Goal: Navigation & Orientation: Find specific page/section

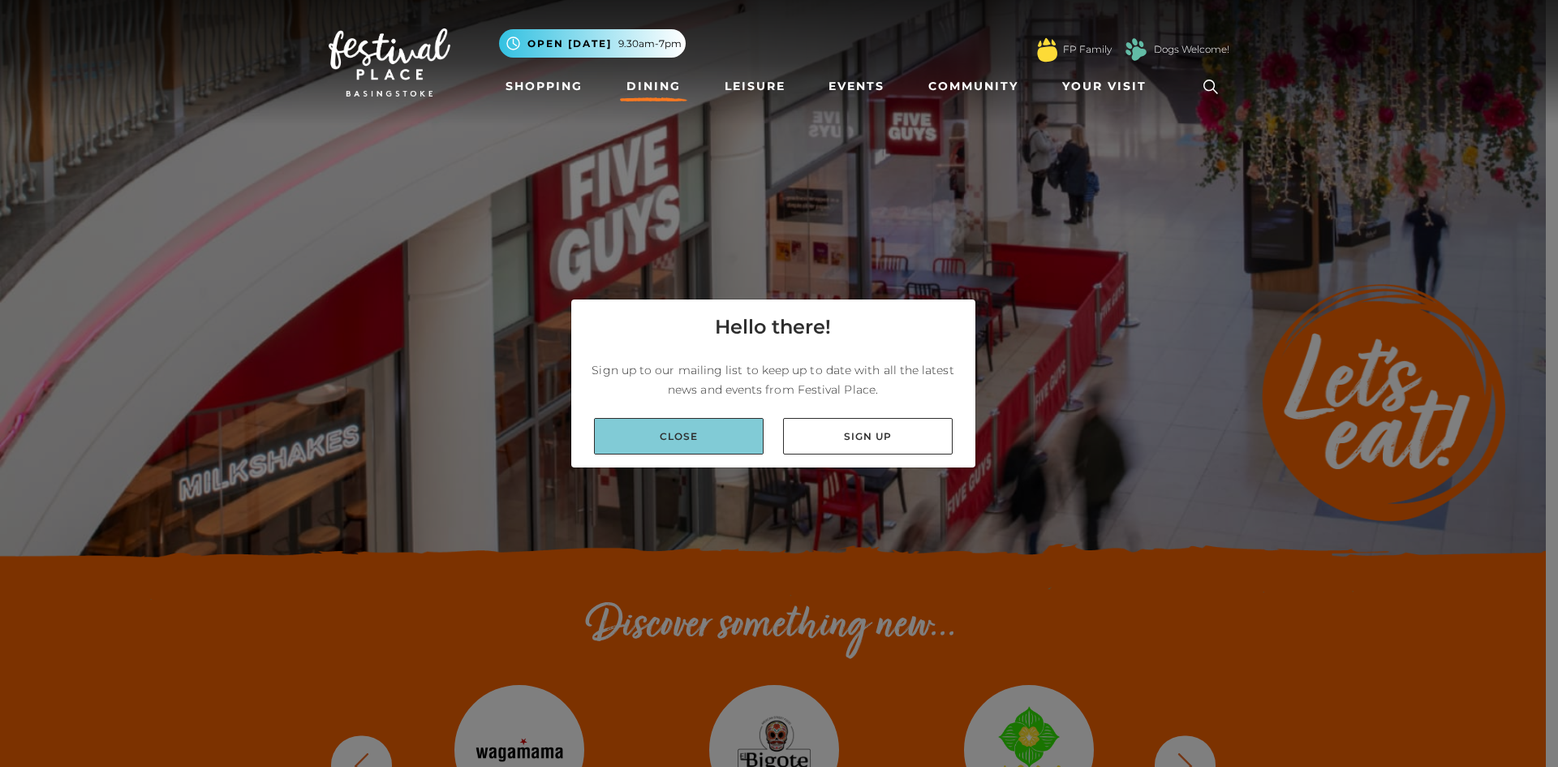
click at [658, 420] on link "Close" at bounding box center [679, 436] width 170 height 37
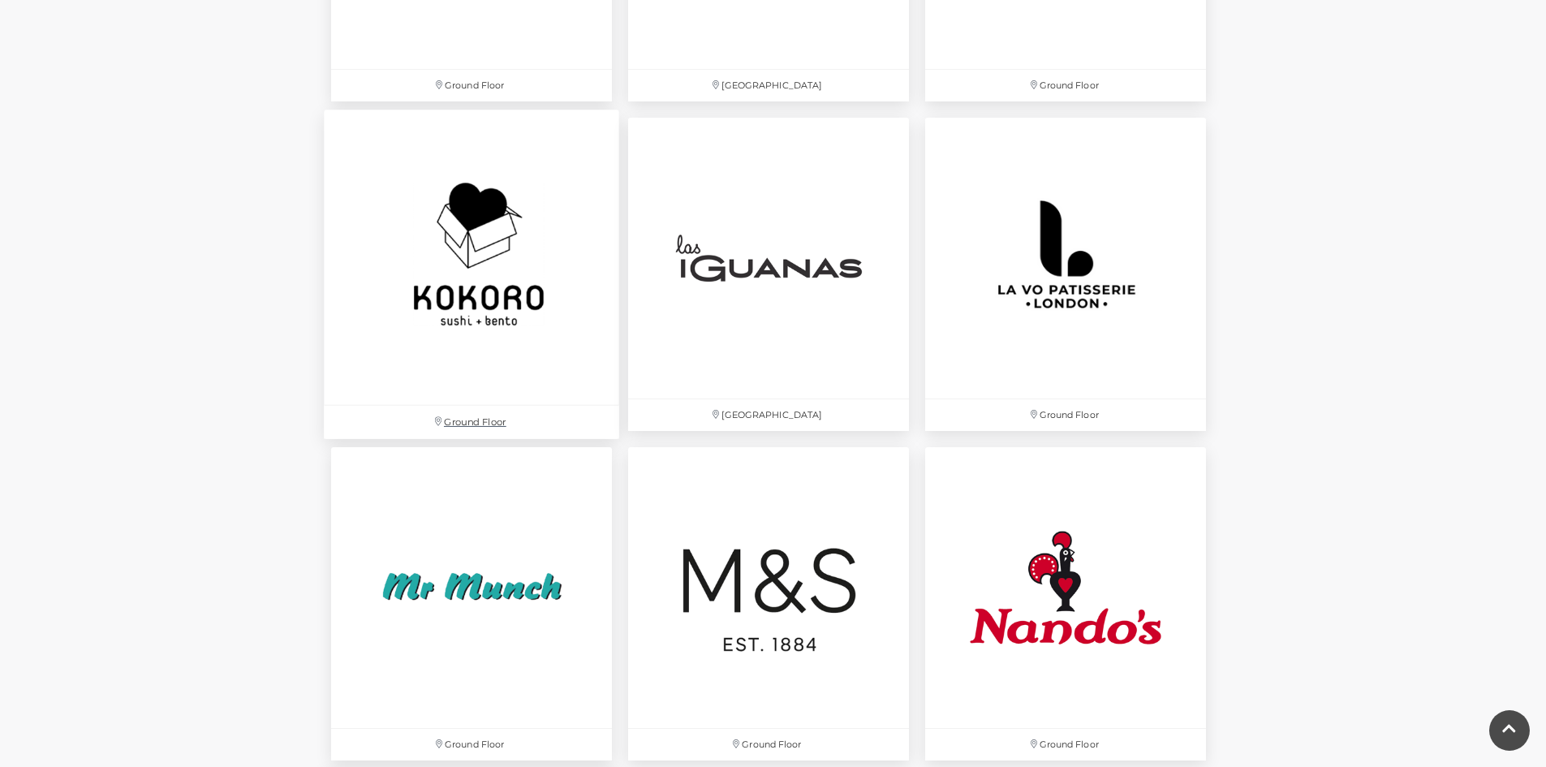
scroll to position [3571, 0]
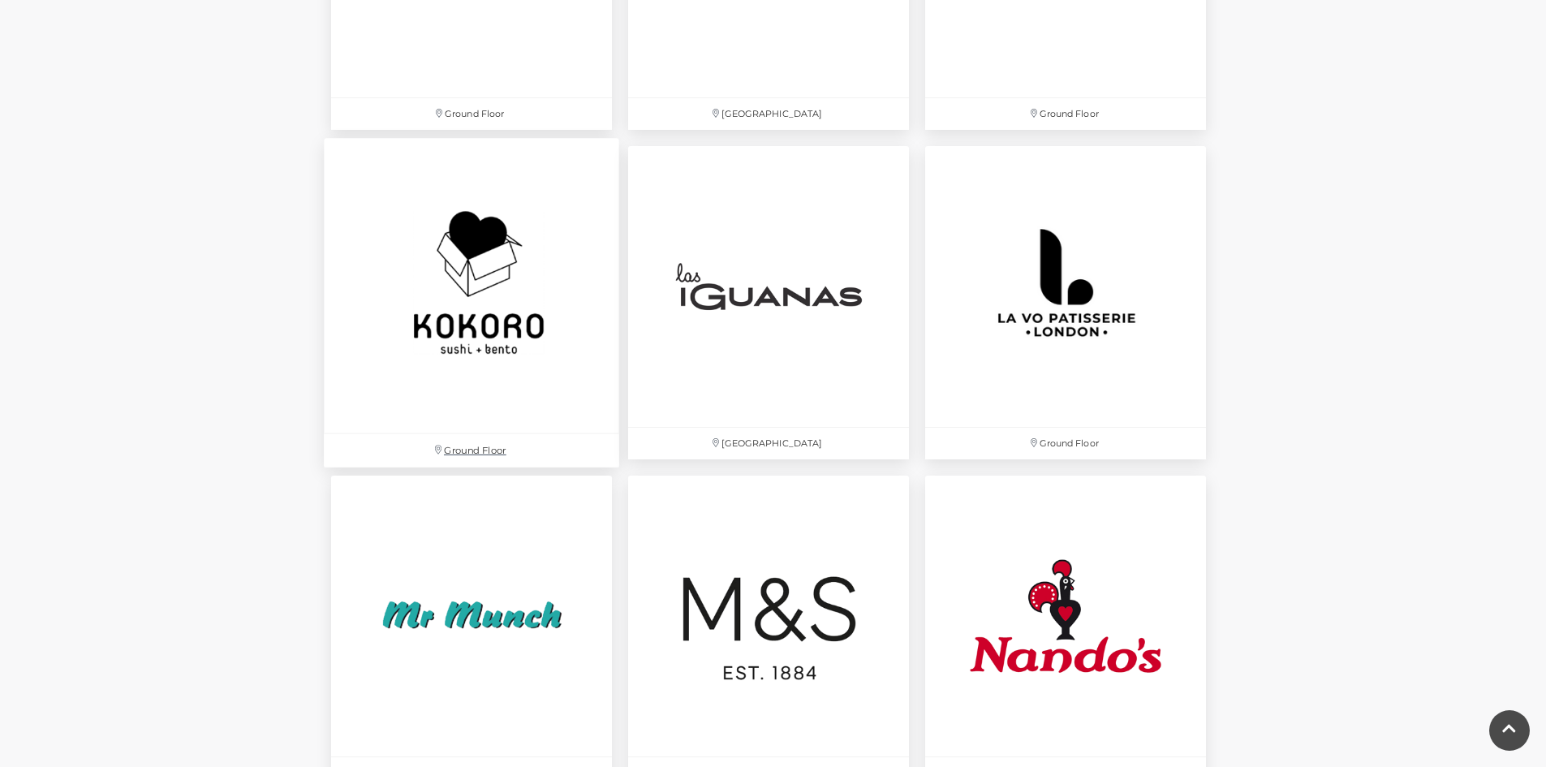
click at [491, 257] on img at bounding box center [471, 285] width 295 height 295
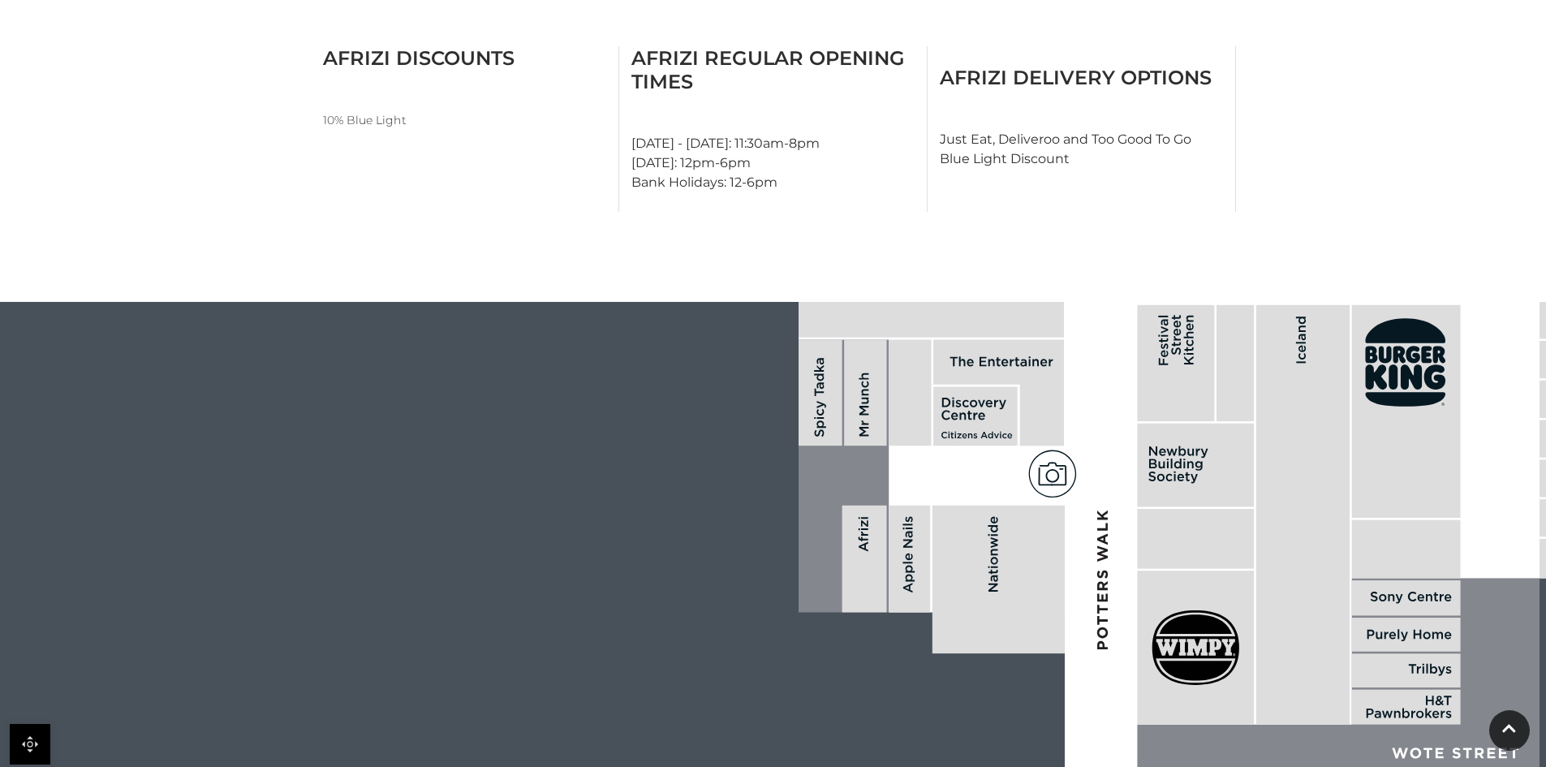
scroll to position [649, 0]
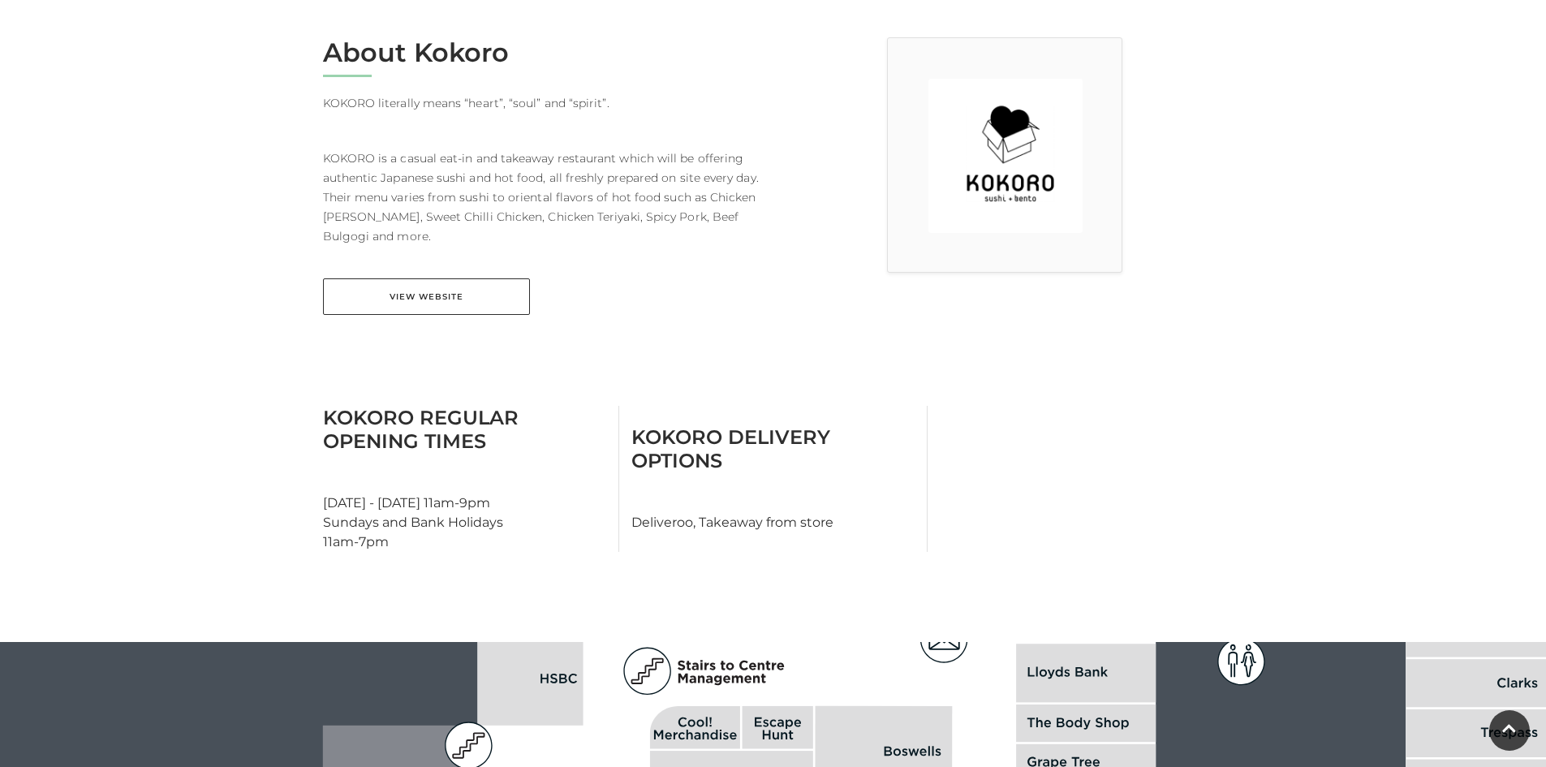
scroll to position [406, 0]
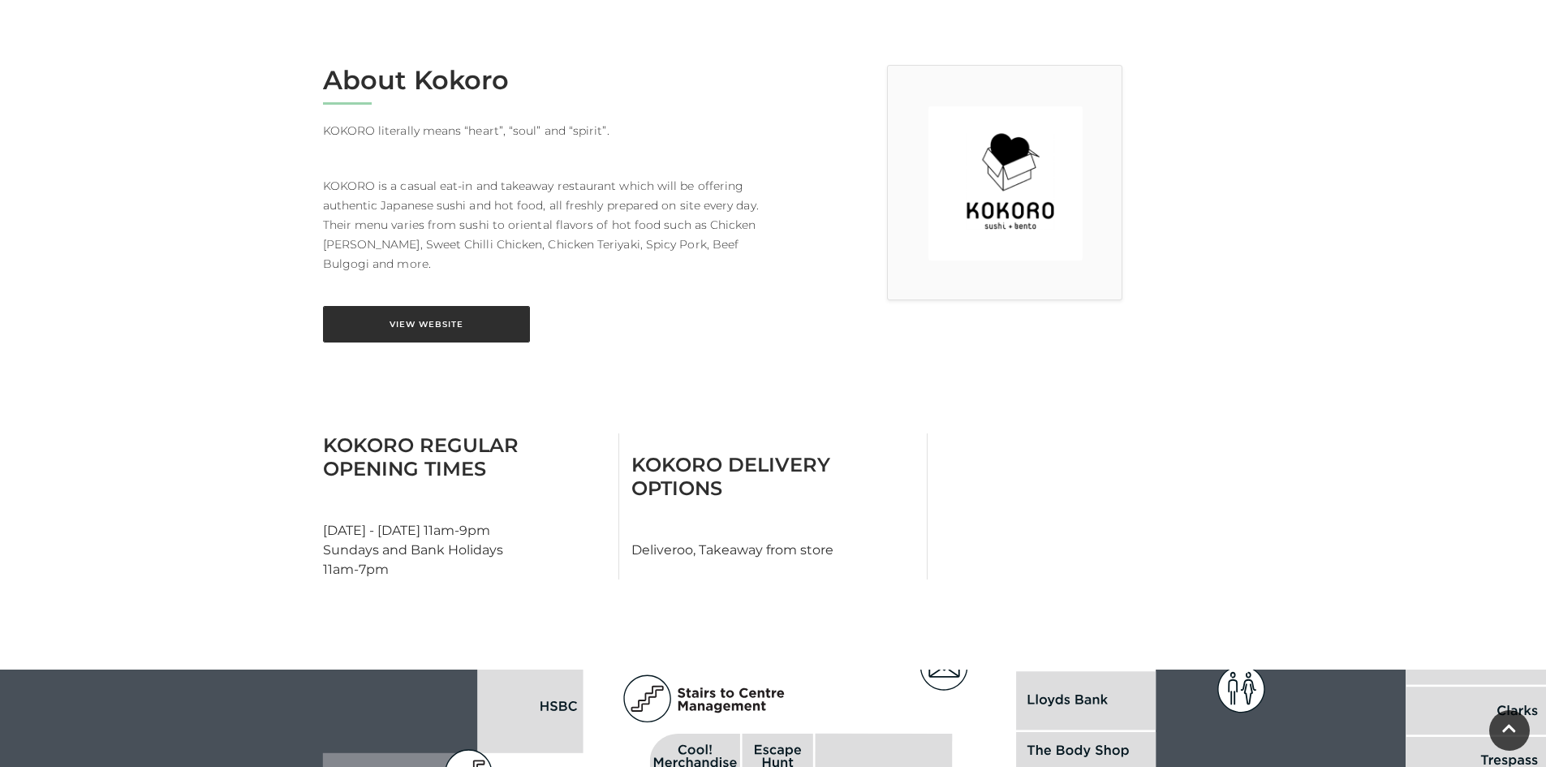
click at [434, 325] on link "View Website" at bounding box center [426, 324] width 207 height 37
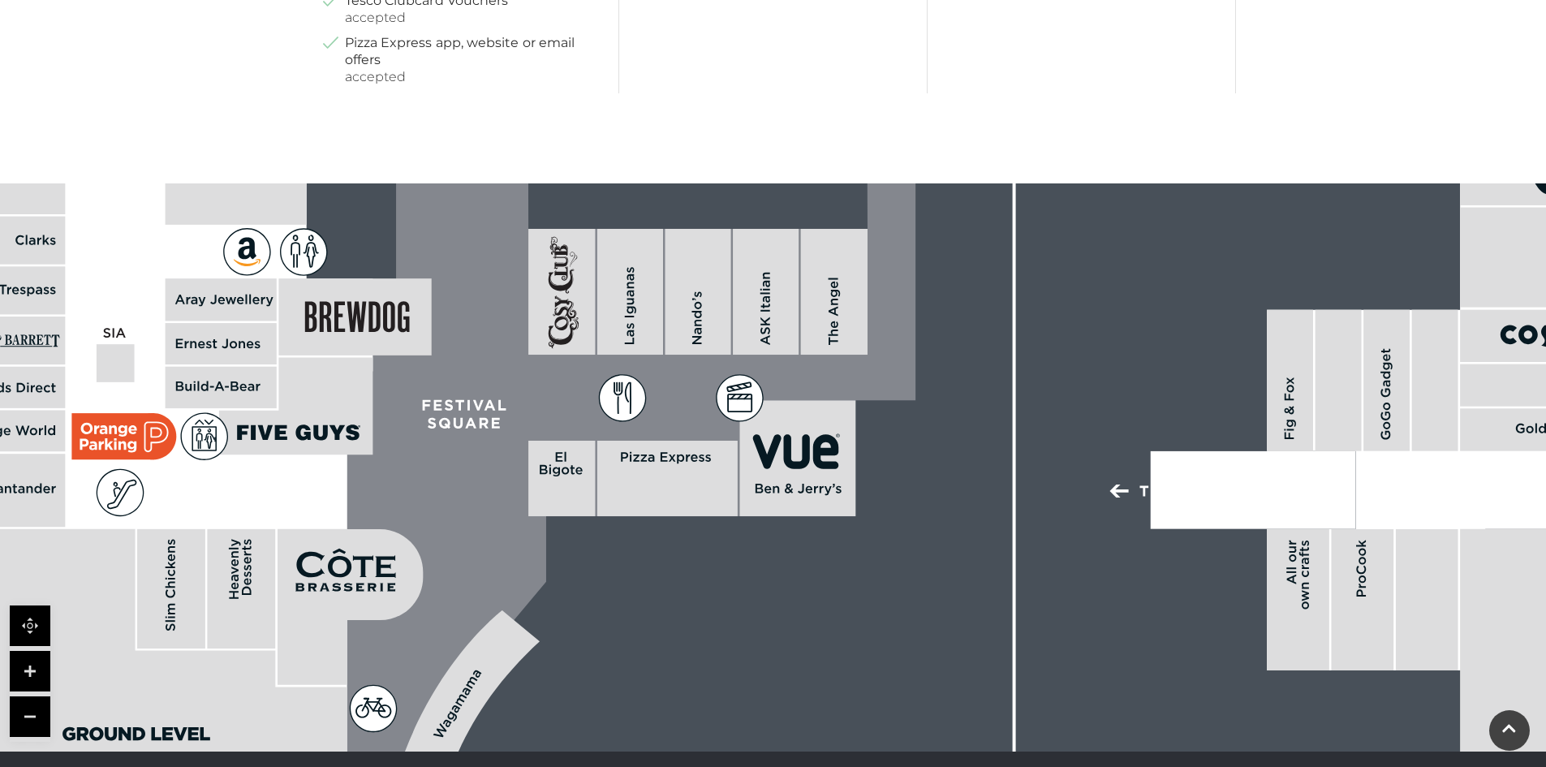
scroll to position [1055, 0]
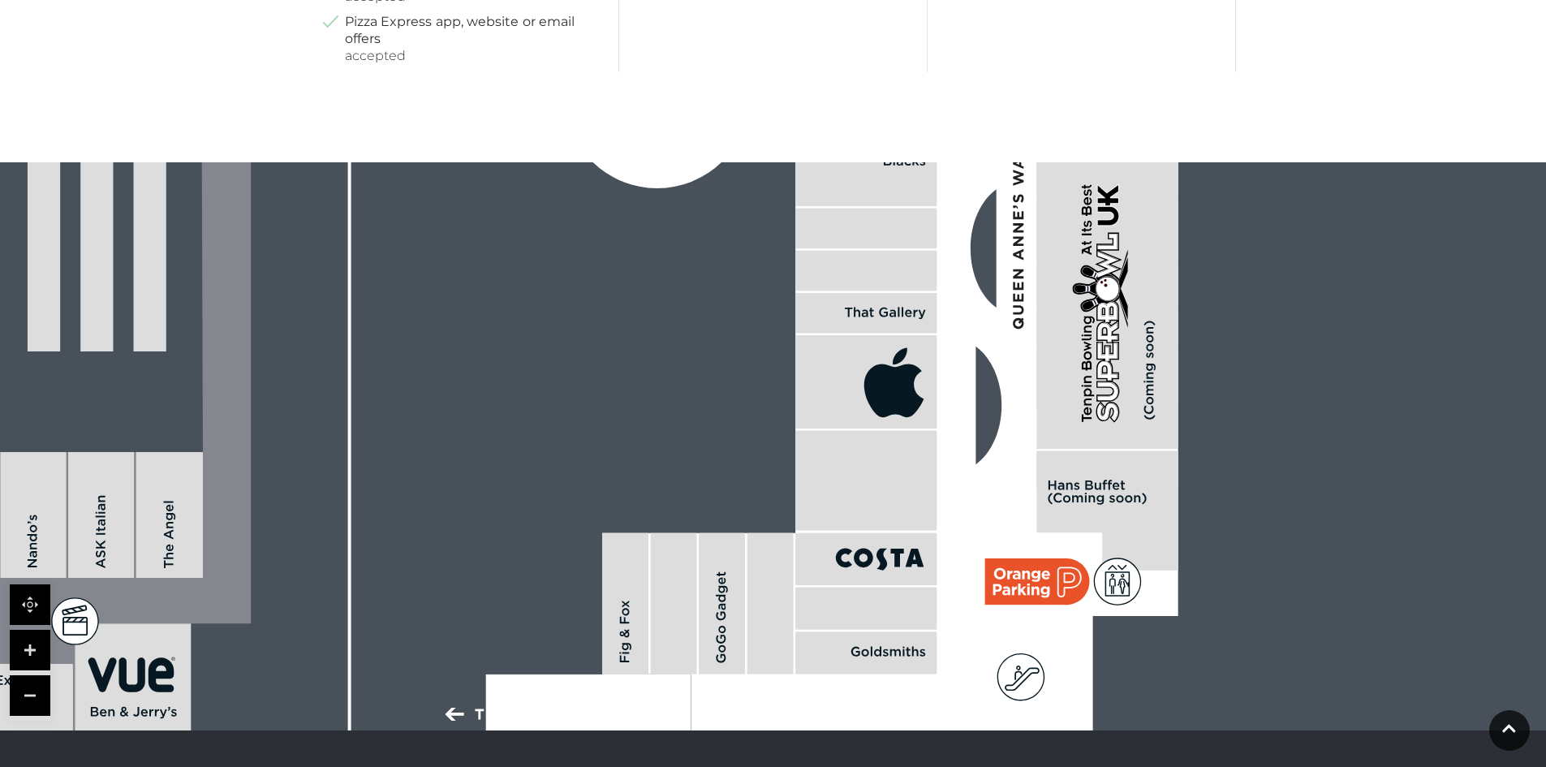
drag, startPoint x: 1203, startPoint y: 487, endPoint x: 540, endPoint y: 730, distance: 706.1
click at [537, 741] on body "Skip to Navigation Skip to Content Toggle navigation .st5{fill:none;stroke:#FFF…" at bounding box center [773, 15] width 1546 height 2140
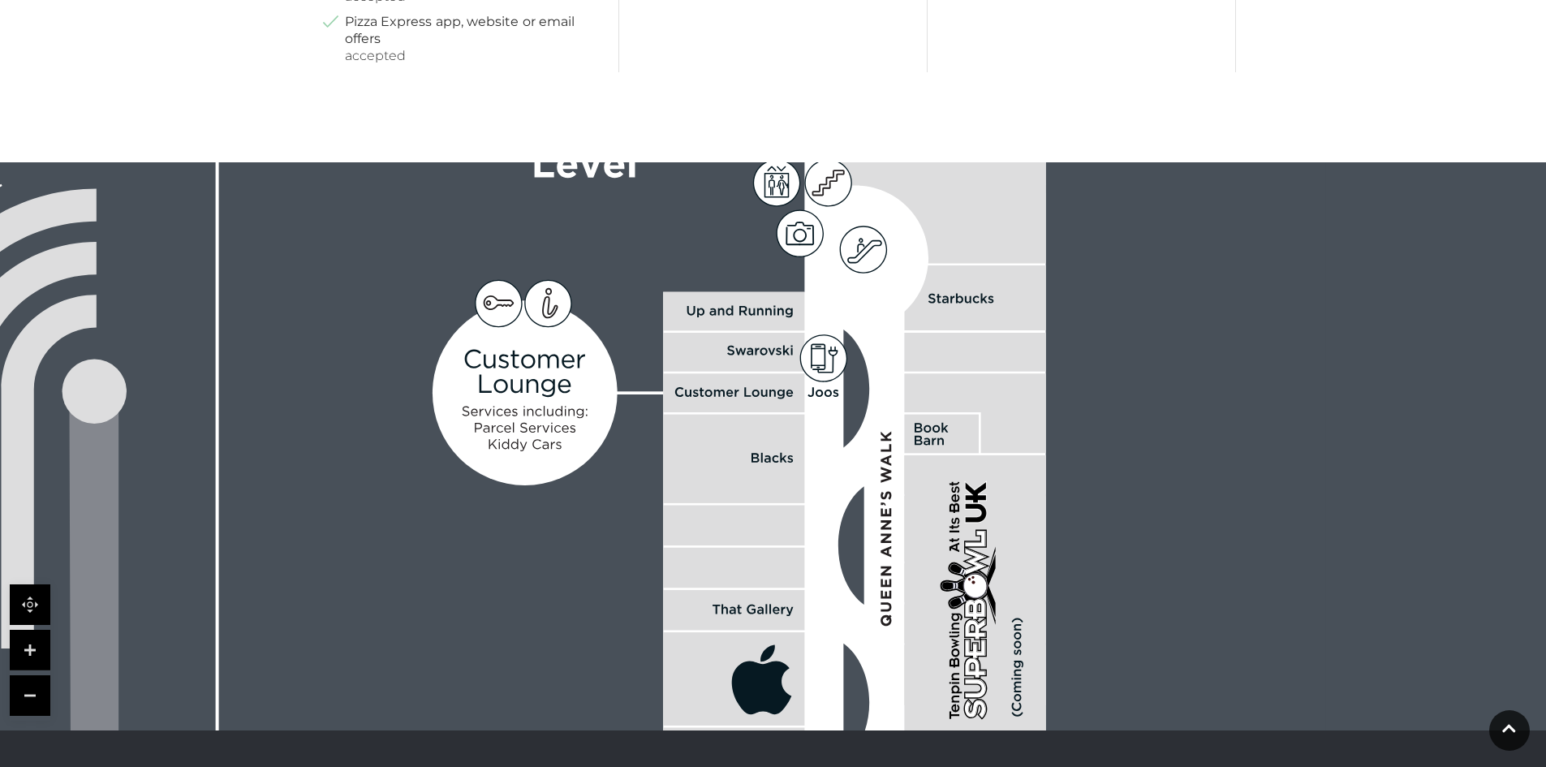
drag, startPoint x: 791, startPoint y: 433, endPoint x: 692, endPoint y: 687, distance: 272.7
click at [652, 752] on body "Skip to Navigation Skip to Content Toggle navigation .st5{fill:none;stroke:#FFF…" at bounding box center [773, 15] width 1546 height 2140
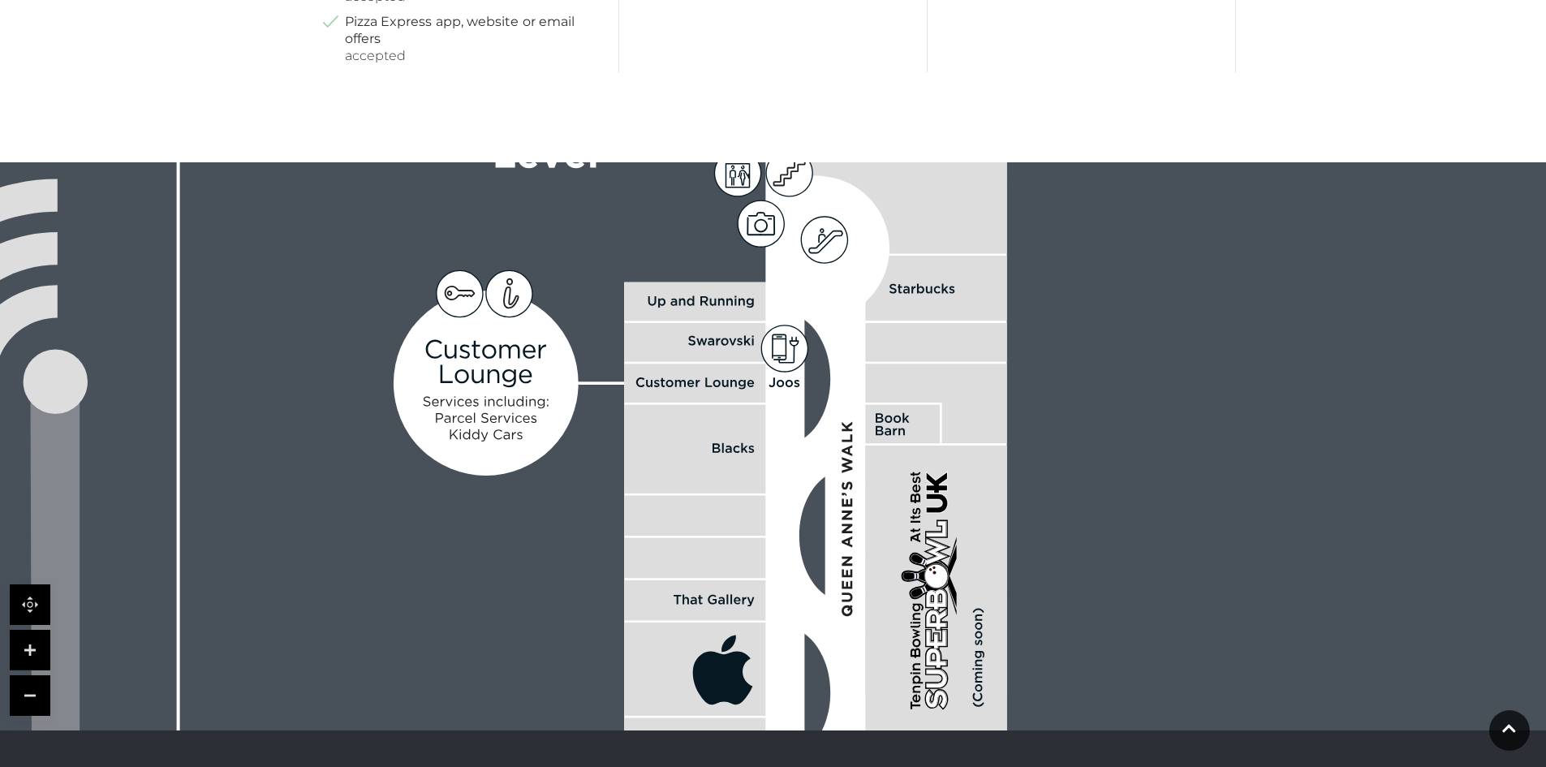
drag, startPoint x: 897, startPoint y: 420, endPoint x: 858, endPoint y: -13, distance: 434.4
click at [858, 0] on html "Skip to Navigation Skip to Content Toggle navigation .st5{fill:none;stroke:#FFF…" at bounding box center [773, 15] width 1546 height 2140
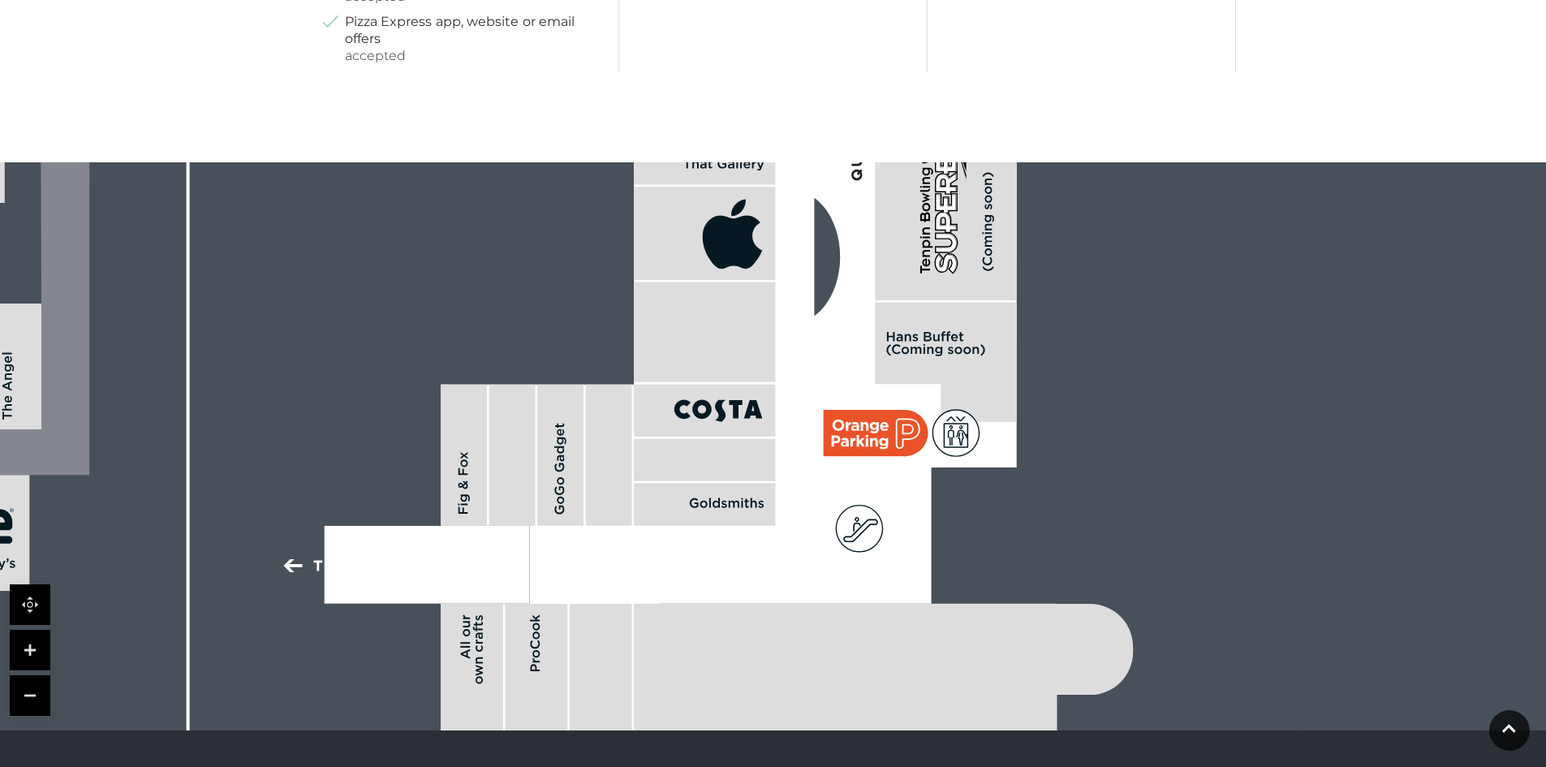
drag, startPoint x: 952, startPoint y: 516, endPoint x: 1001, endPoint y: 209, distance: 310.6
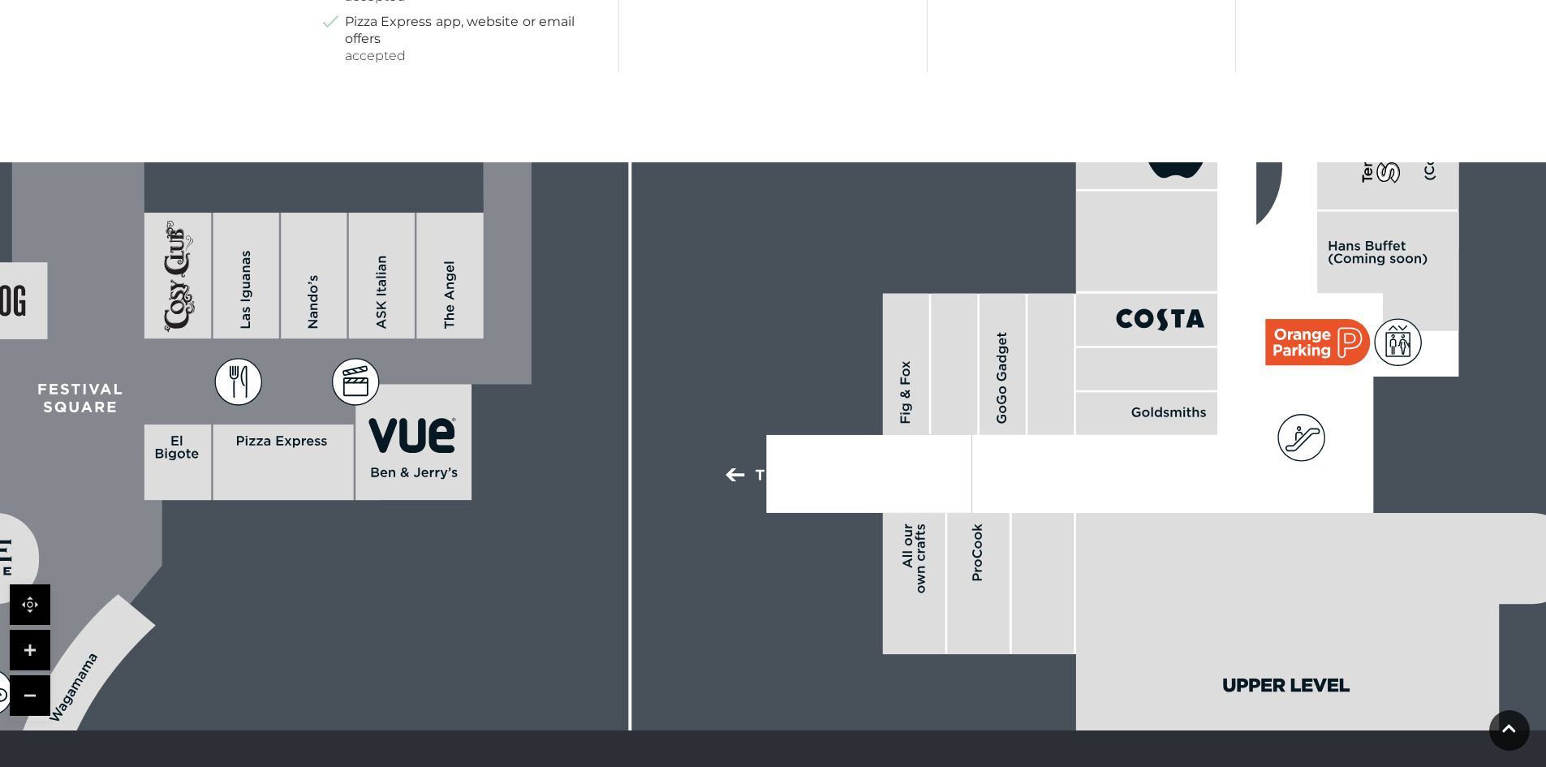
drag, startPoint x: 511, startPoint y: 358, endPoint x: 1161, endPoint y: 330, distance: 651.6
click at [929, 339] on rect at bounding box center [906, 364] width 46 height 141
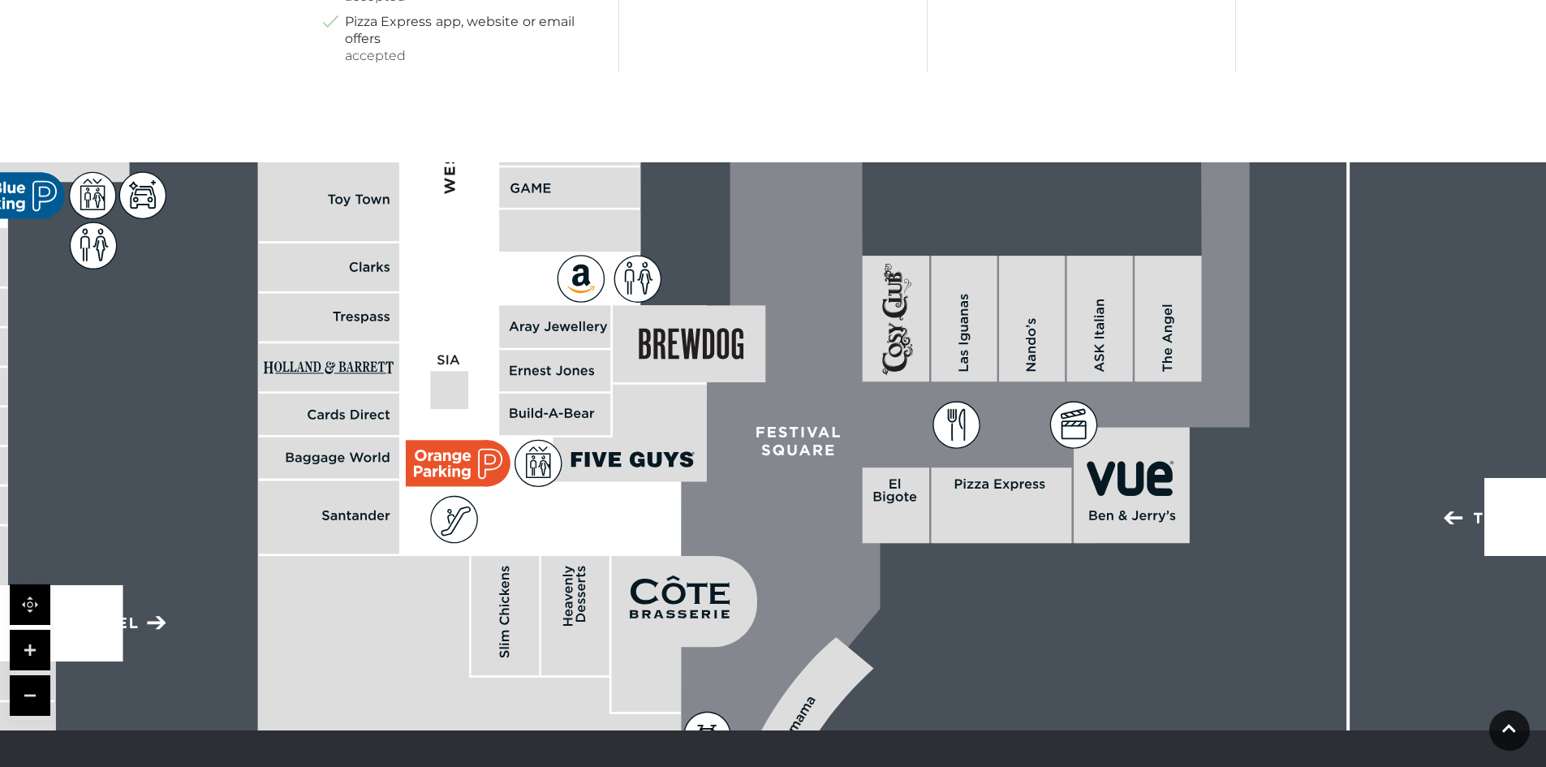
drag, startPoint x: 968, startPoint y: 318, endPoint x: 1199, endPoint y: 428, distance: 255.2
click at [1200, 428] on icon at bounding box center [940, 166] width 620 height 1381
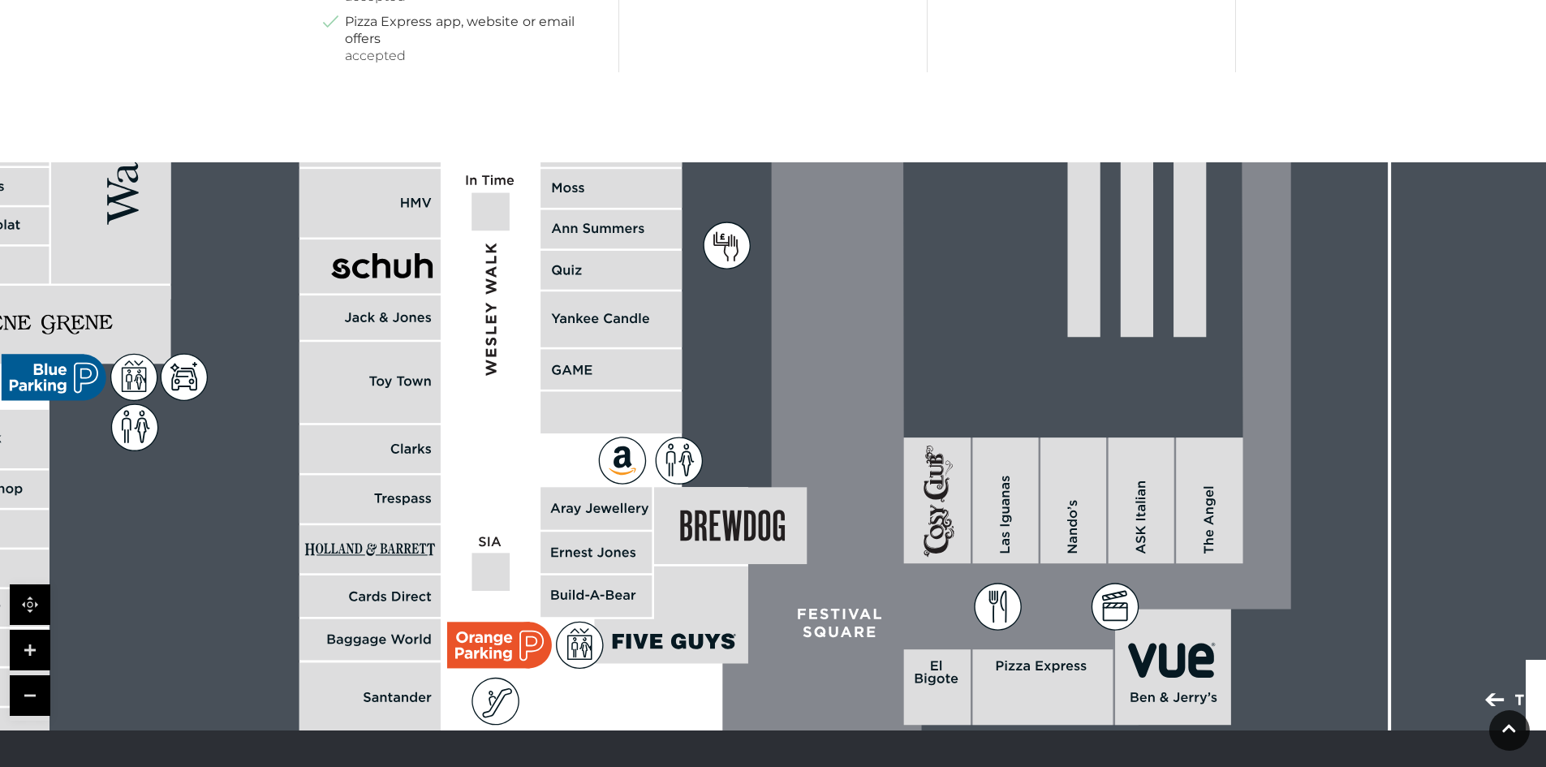
drag, startPoint x: 754, startPoint y: 417, endPoint x: 792, endPoint y: 582, distance: 169.1
click at [794, 595] on icon at bounding box center [981, 347] width 620 height 1381
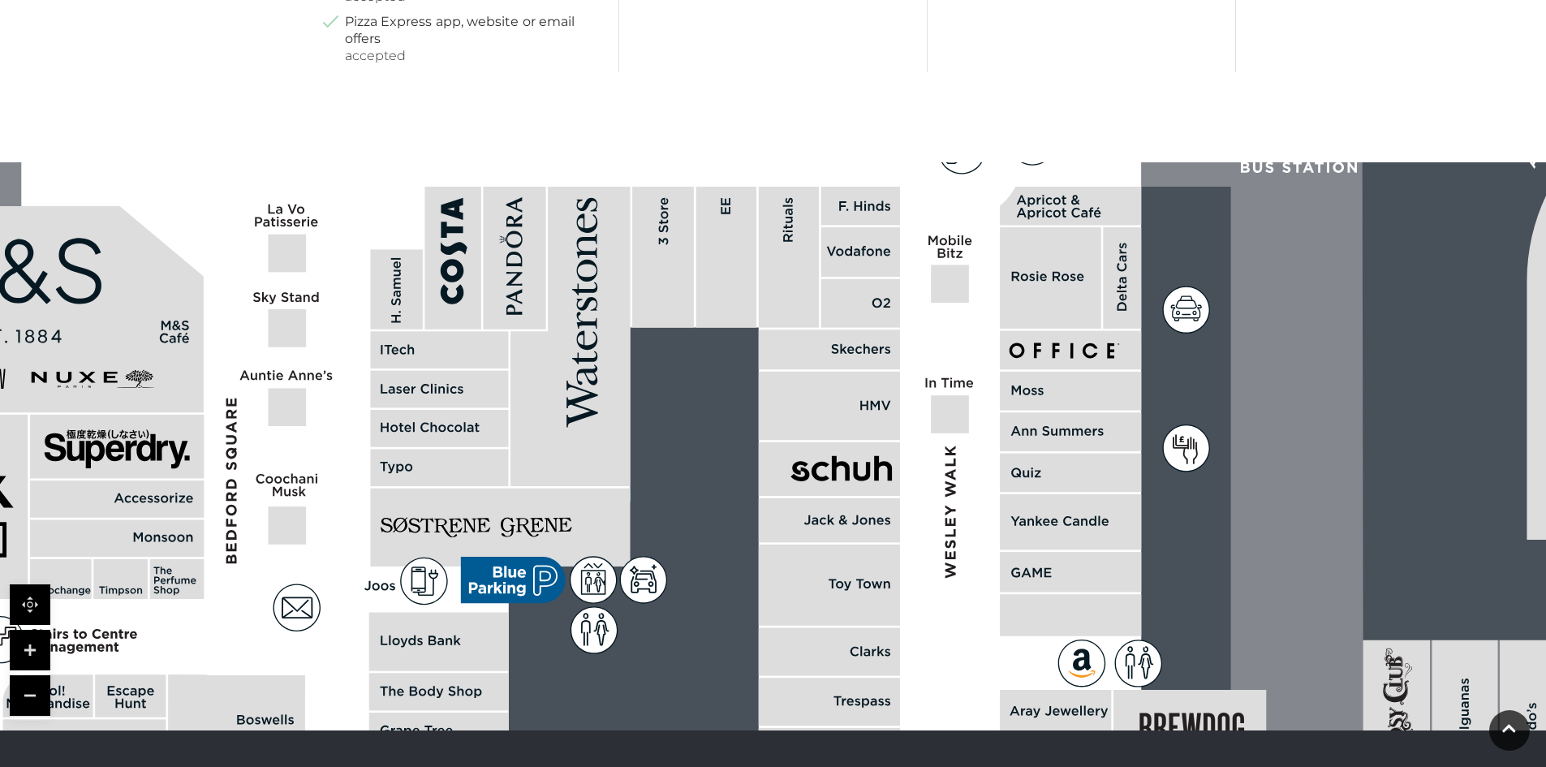
drag, startPoint x: 605, startPoint y: 280, endPoint x: 1060, endPoint y: 474, distance: 494.9
click at [1059, 476] on rect at bounding box center [1070, 473] width 141 height 39
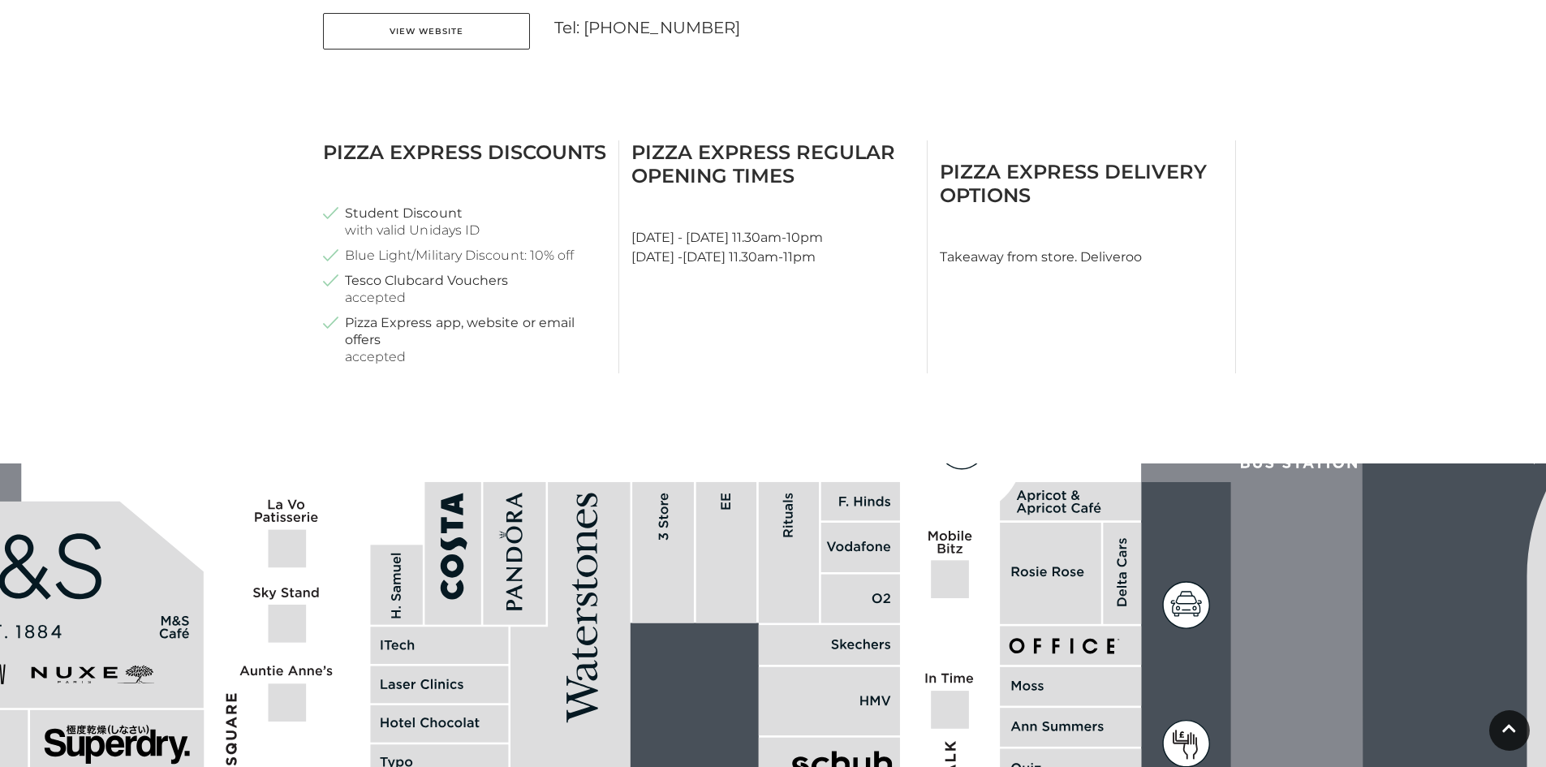
scroll to position [487, 0]
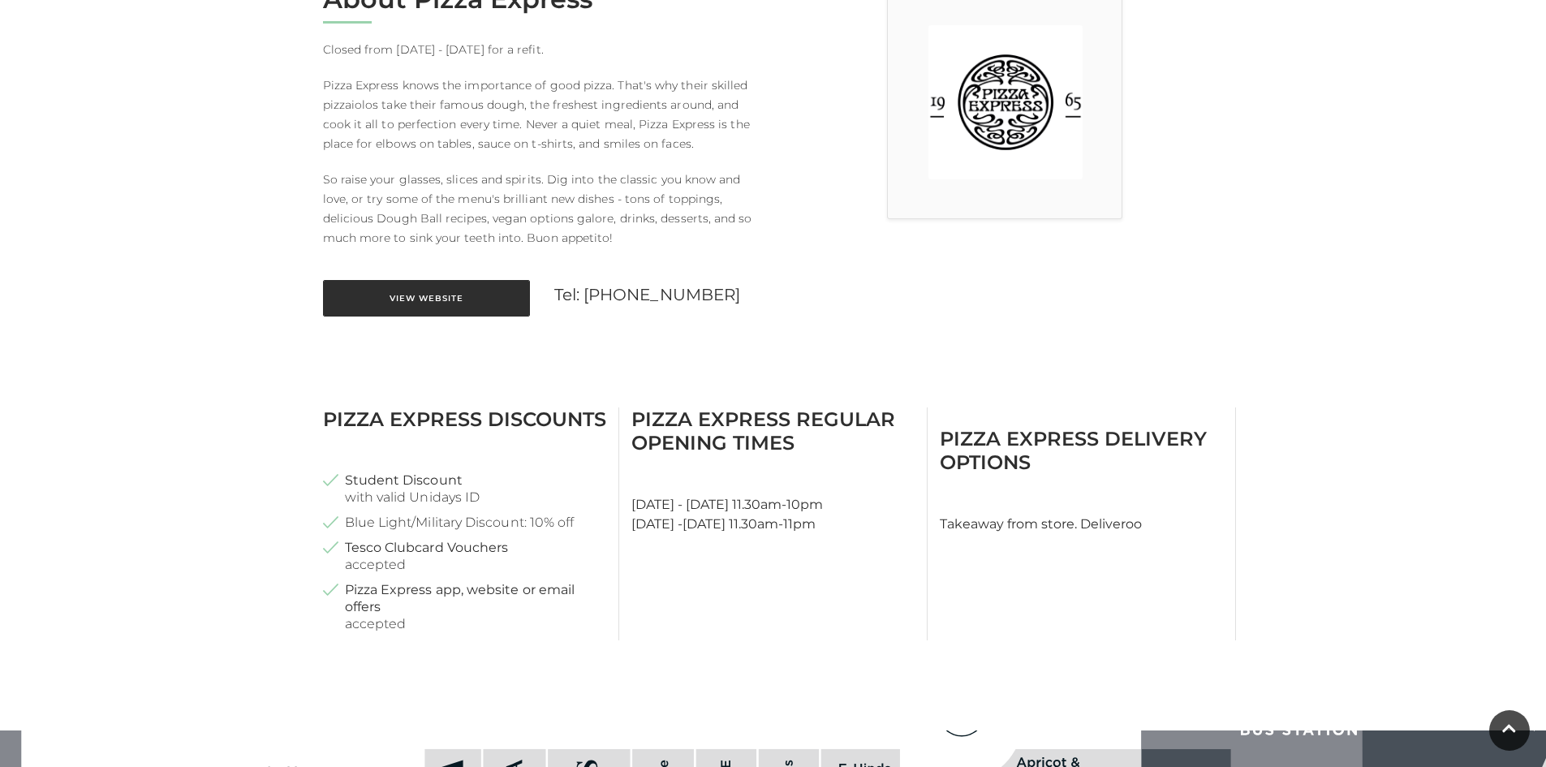
click at [420, 298] on link "View Website" at bounding box center [426, 298] width 207 height 37
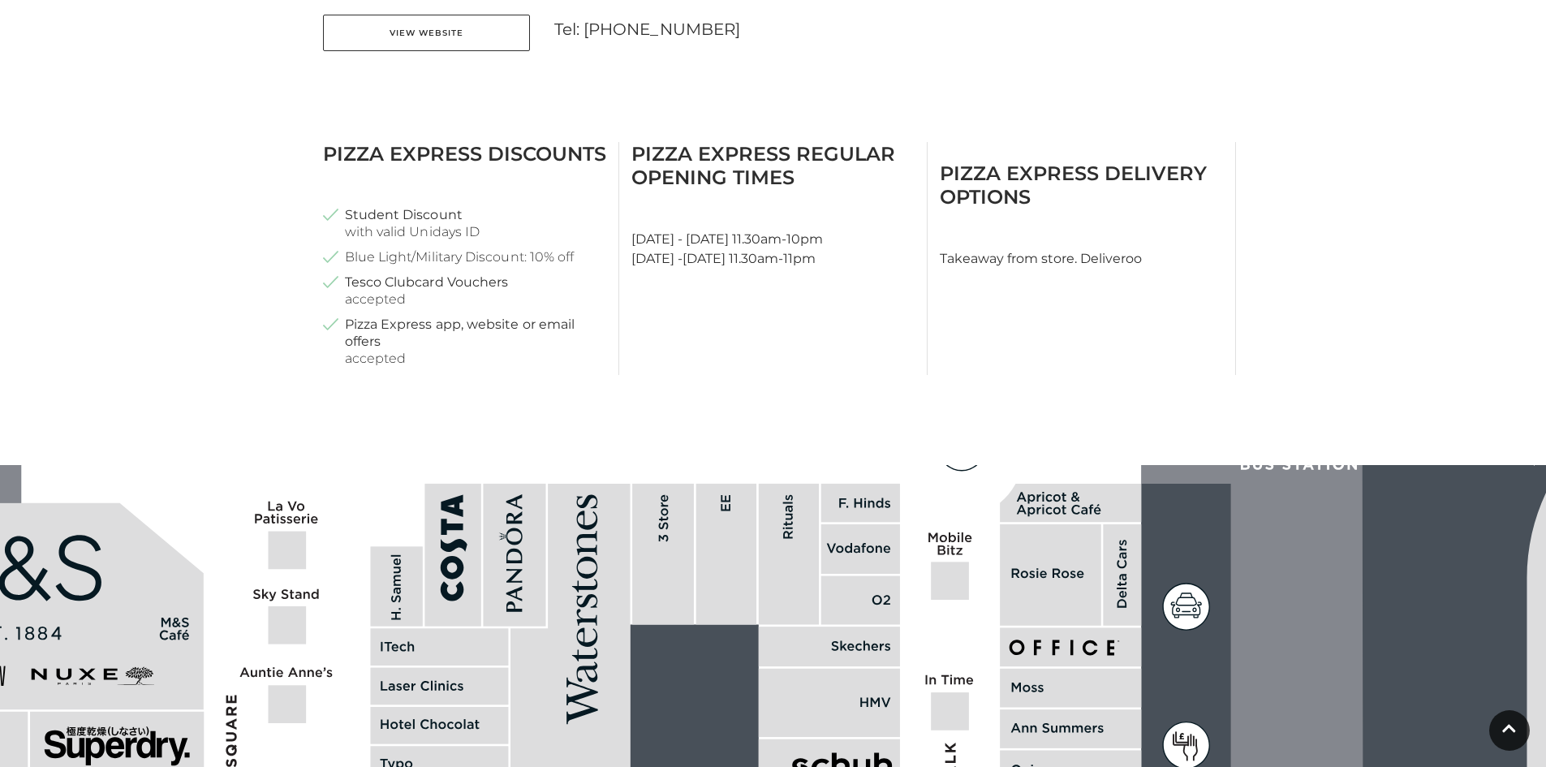
scroll to position [974, 0]
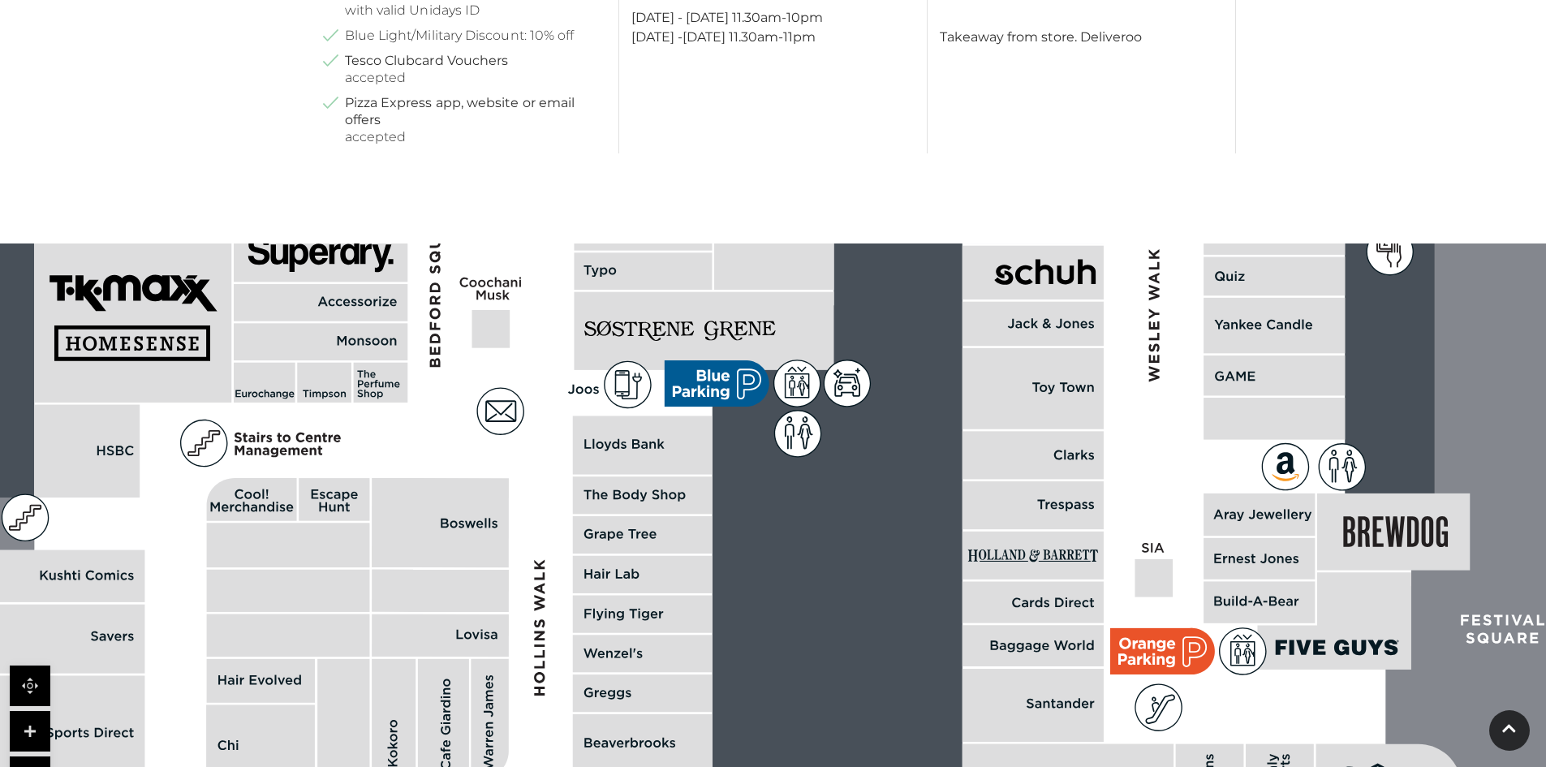
drag, startPoint x: 710, startPoint y: 571, endPoint x: 915, endPoint y: 299, distance: 340.9
click at [915, 299] on rect at bounding box center [1366, 297] width 3590 height 2532
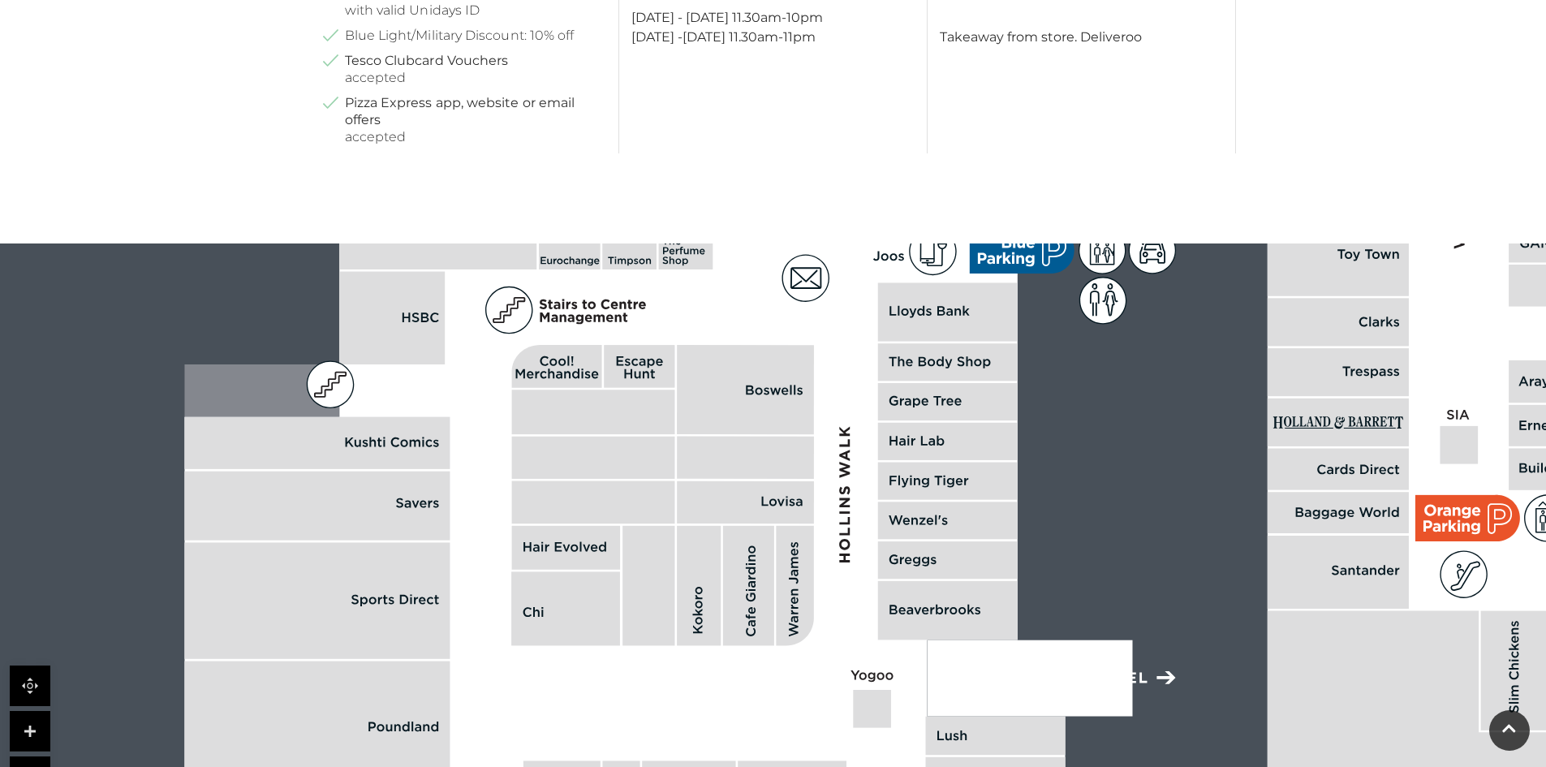
drag, startPoint x: 1007, startPoint y: 472, endPoint x: 1096, endPoint y: 367, distance: 137.7
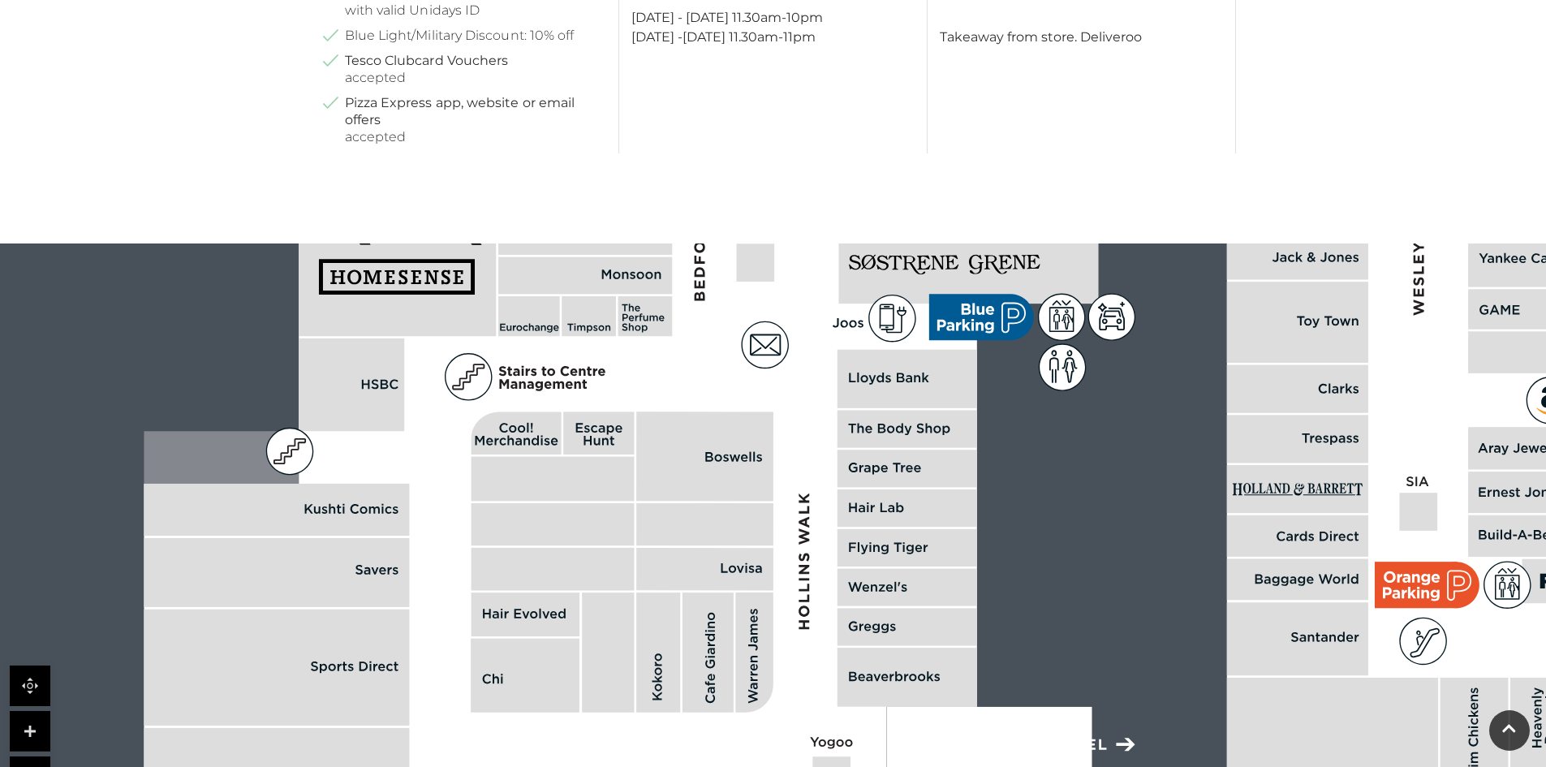
drag, startPoint x: 765, startPoint y: 623, endPoint x: 718, endPoint y: 595, distance: 55.0
click at [735, 606] on icon at bounding box center [753, 653] width 37 height 120
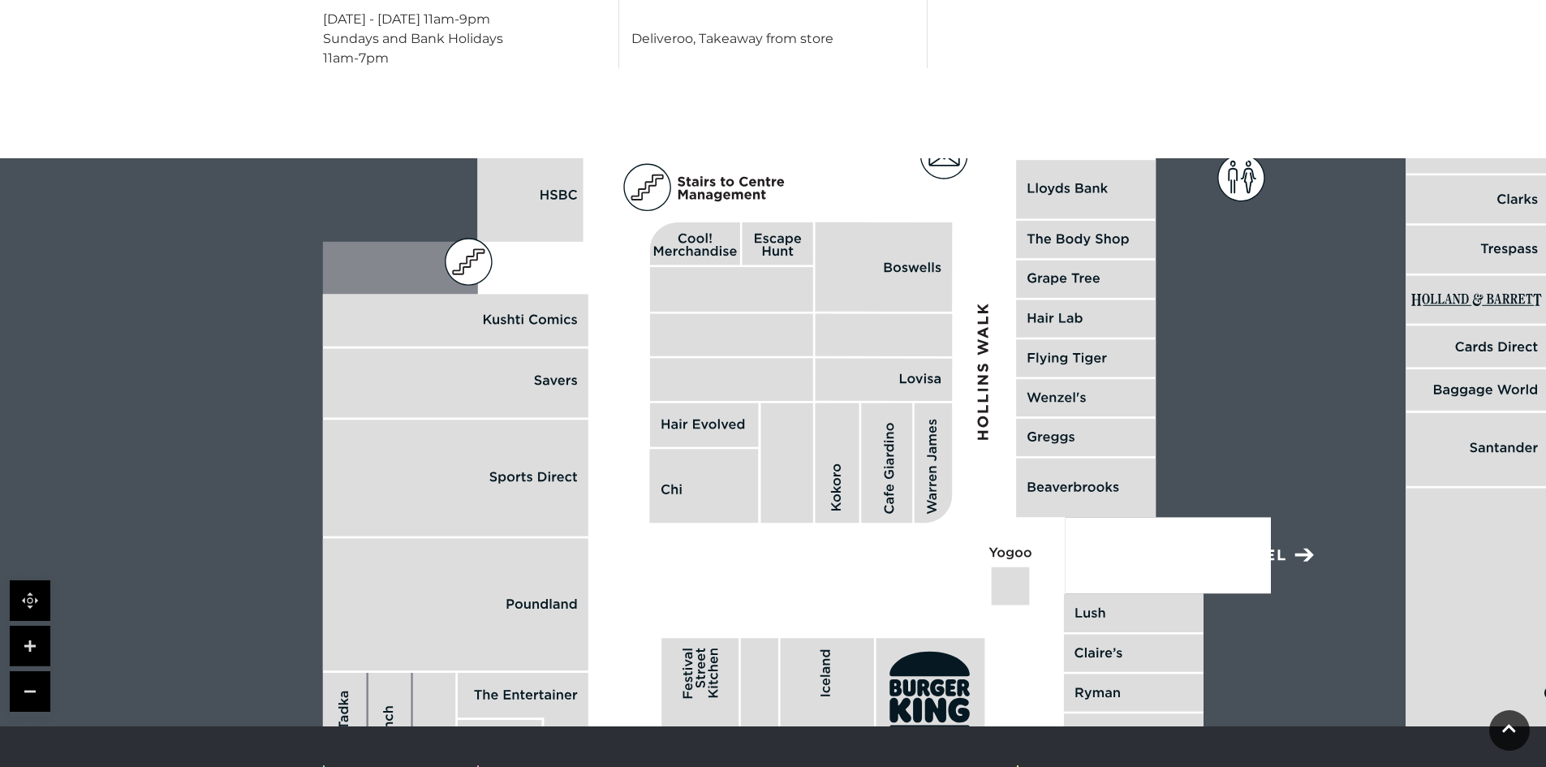
scroll to position [893, 0]
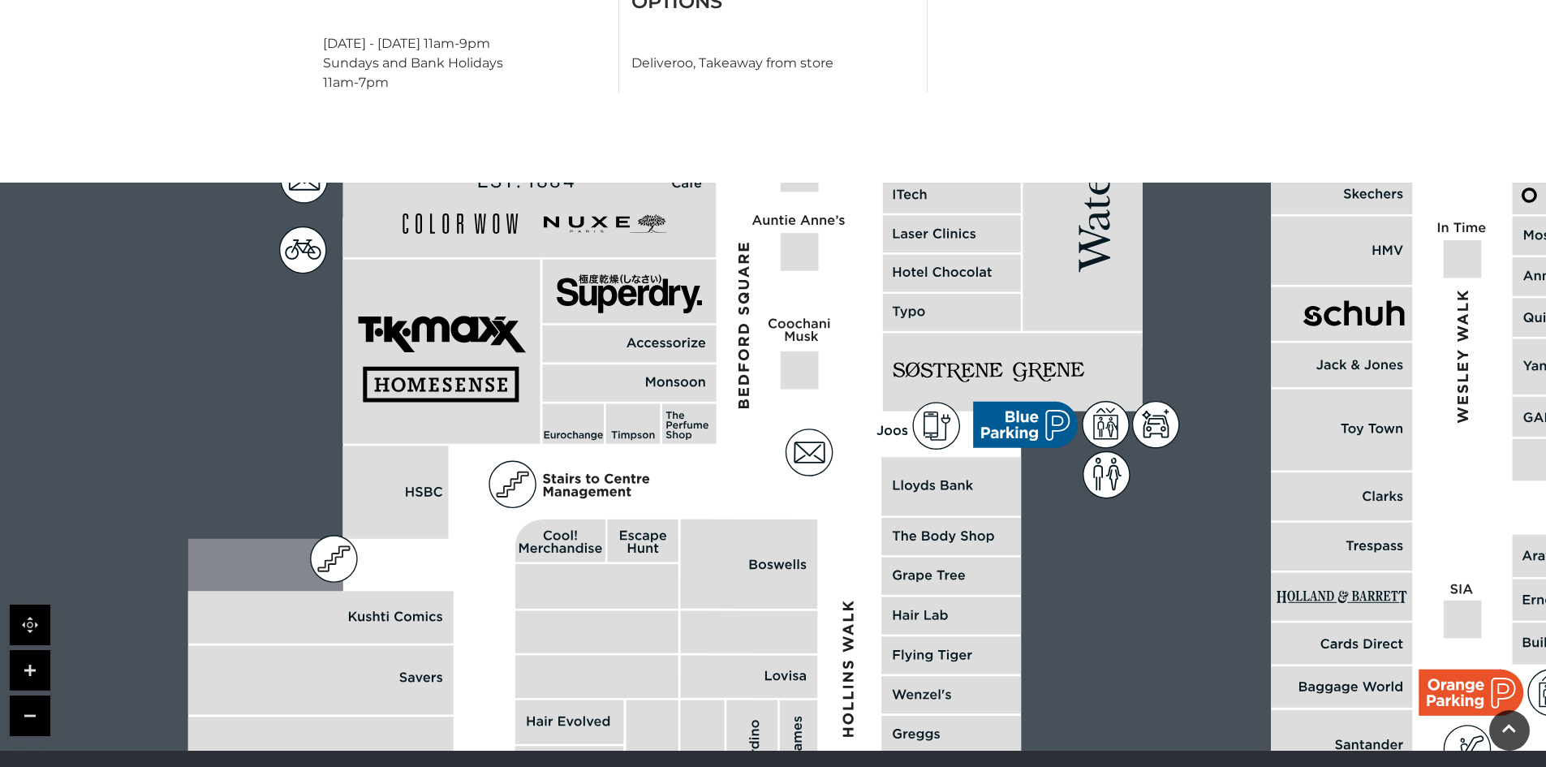
drag, startPoint x: 893, startPoint y: 408, endPoint x: 758, endPoint y: 681, distance: 304.2
click at [758, 681] on rect at bounding box center [748, 677] width 137 height 42
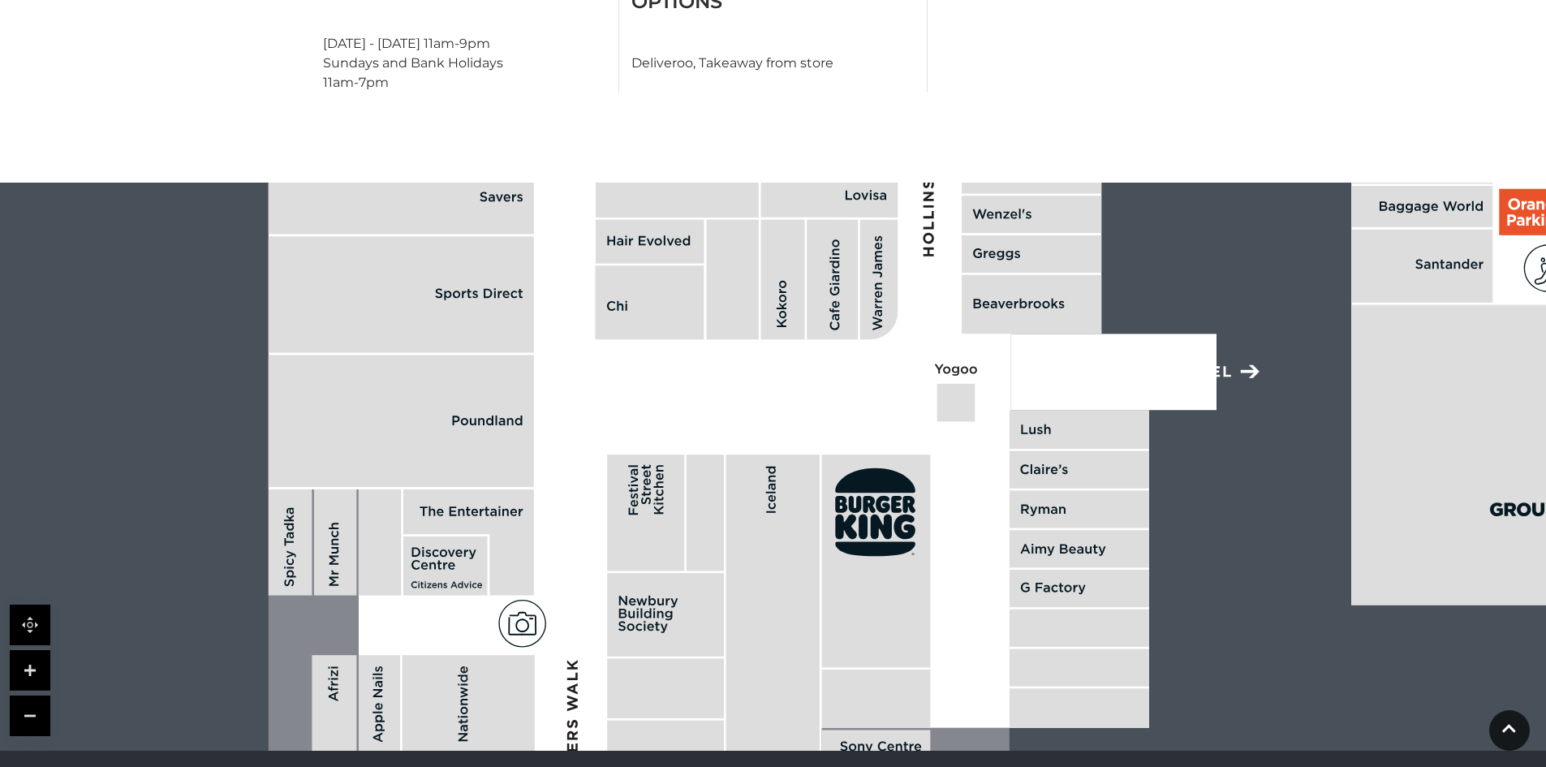
drag, startPoint x: 797, startPoint y: 440, endPoint x: 830, endPoint y: 123, distance: 318.3
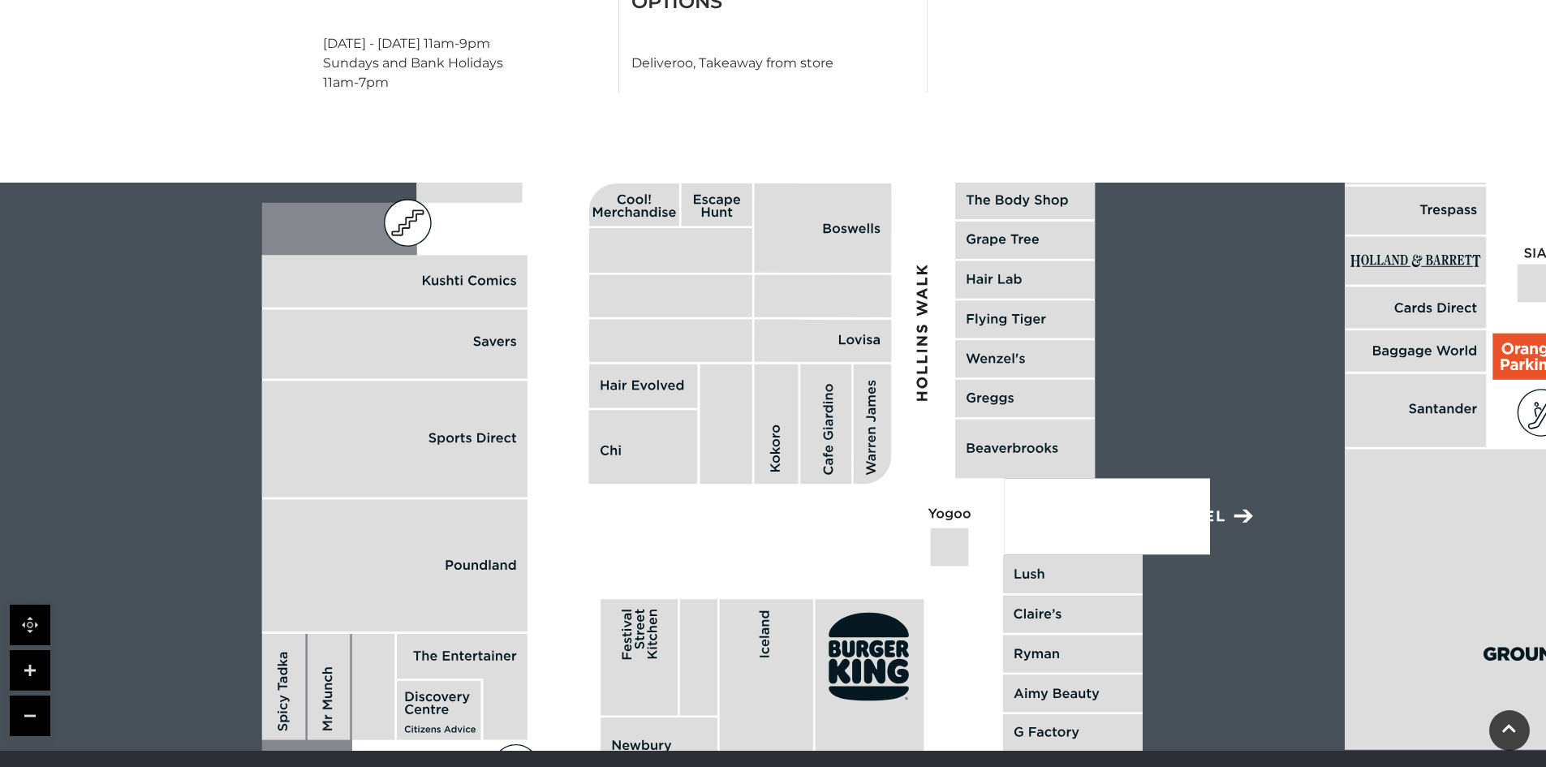
drag, startPoint x: 810, startPoint y: 400, endPoint x: 799, endPoint y: 558, distance: 158.6
click at [800, 561] on polygon at bounding box center [1028, 189] width 1532 height 1775
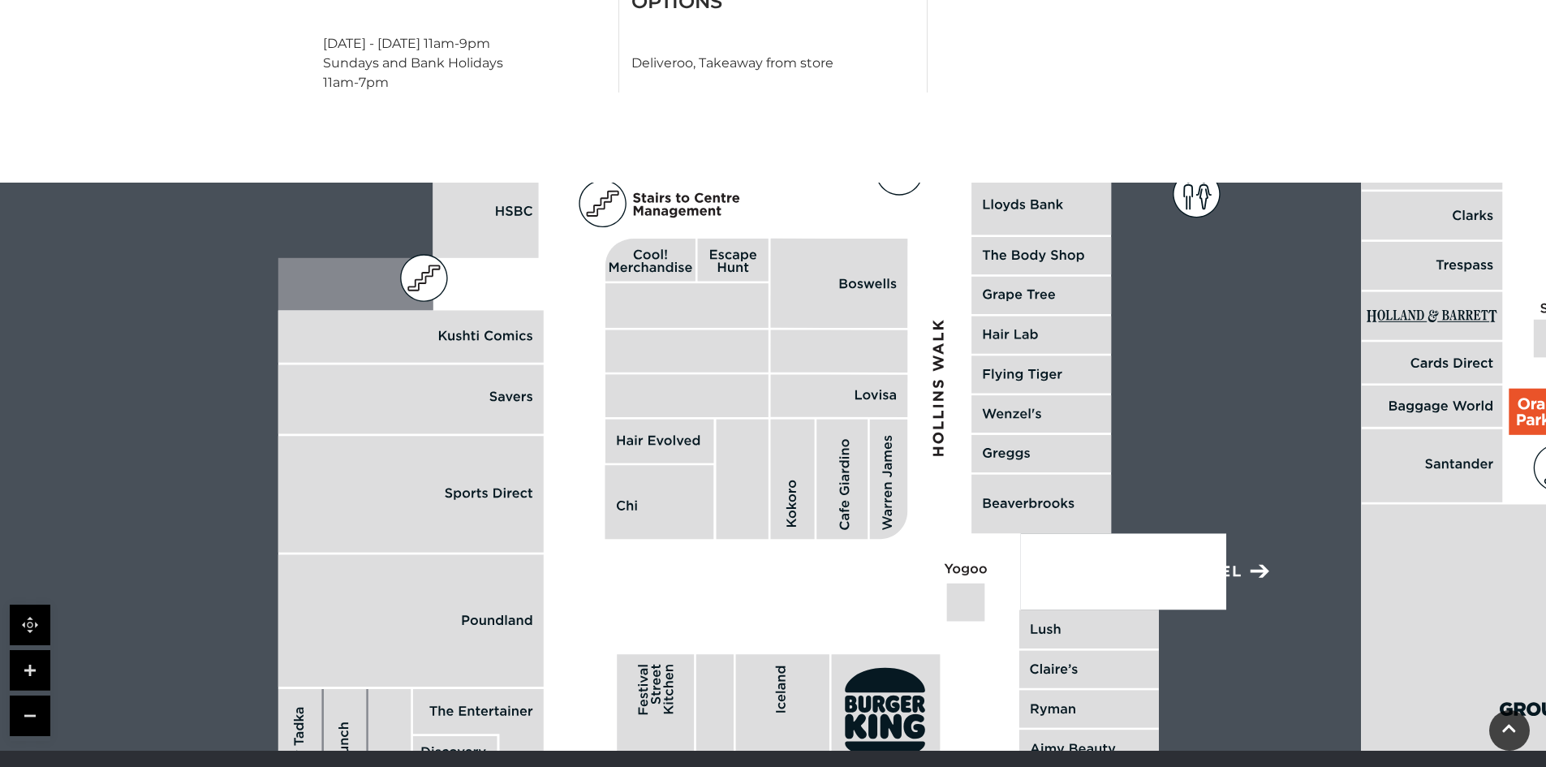
drag, startPoint x: 851, startPoint y: 313, endPoint x: 870, endPoint y: 352, distance: 43.6
click at [870, 352] on rect at bounding box center [838, 351] width 137 height 42
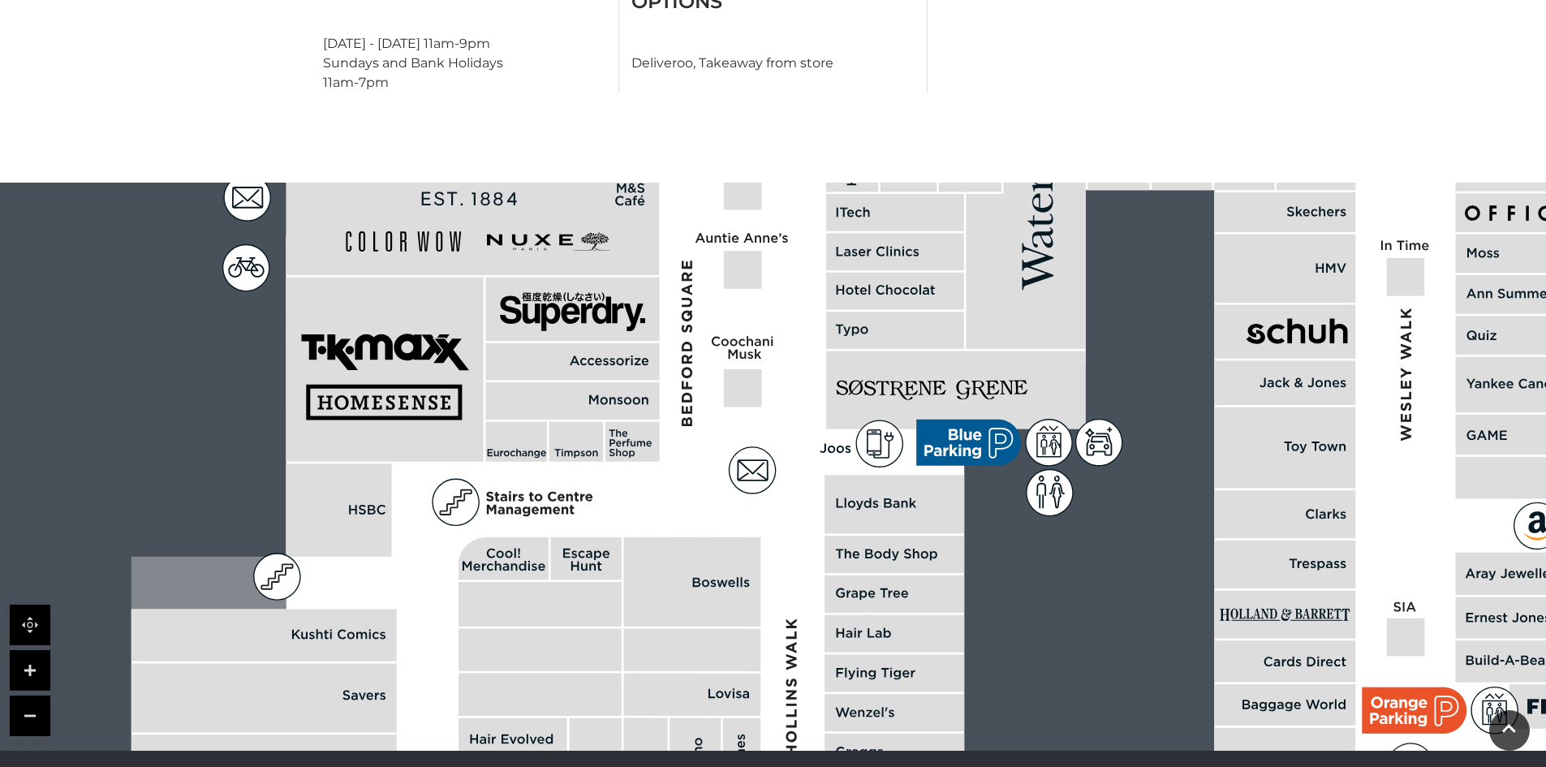
drag, startPoint x: 834, startPoint y: 373, endPoint x: 684, endPoint y: 657, distance: 320.2
click at [672, 679] on polygon at bounding box center [897, 543] width 1532 height 1775
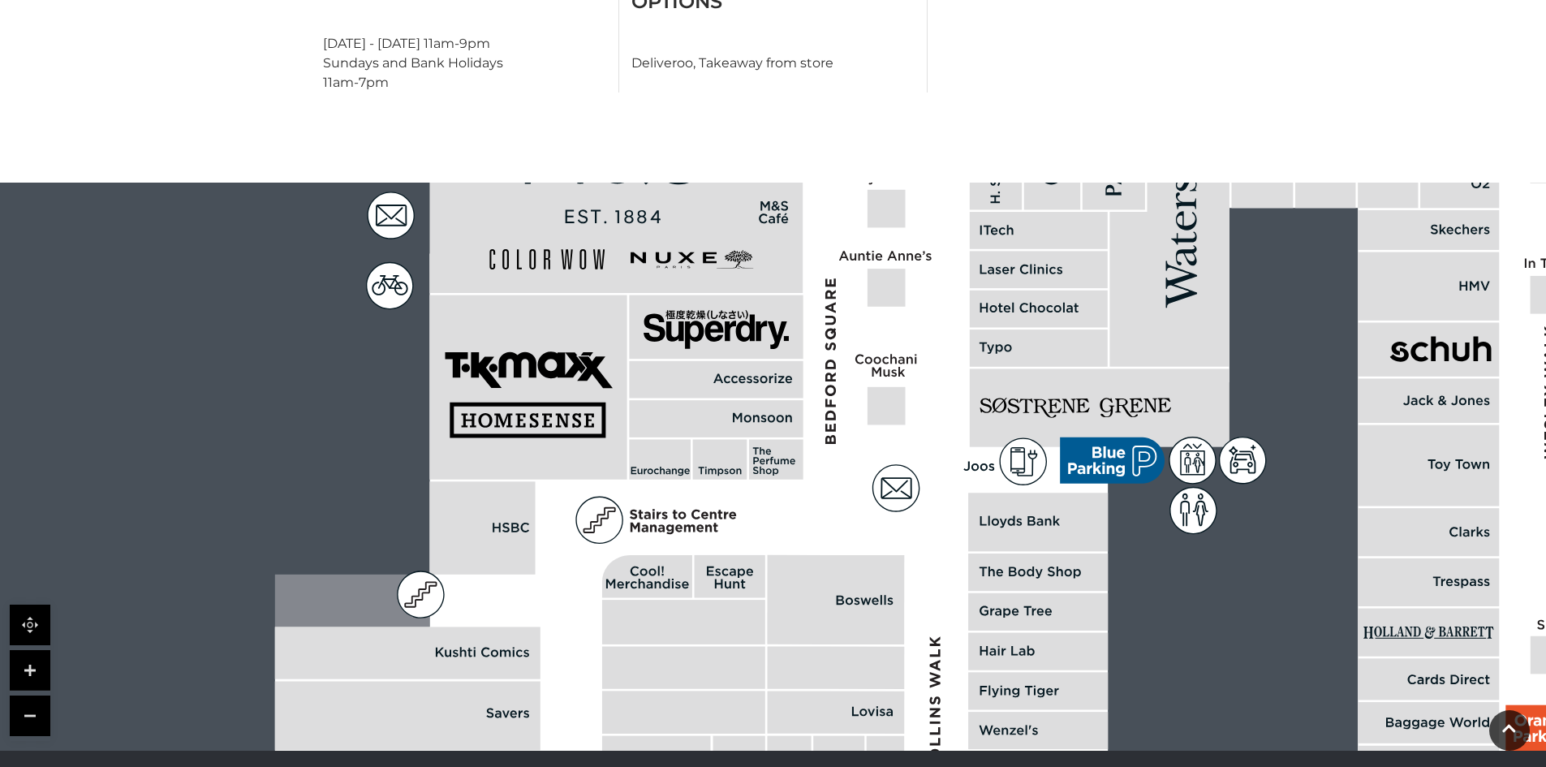
drag, startPoint x: 826, startPoint y: 428, endPoint x: 998, endPoint y: 472, distance: 177.8
click at [1002, 447] on rect at bounding box center [1100, 408] width 260 height 78
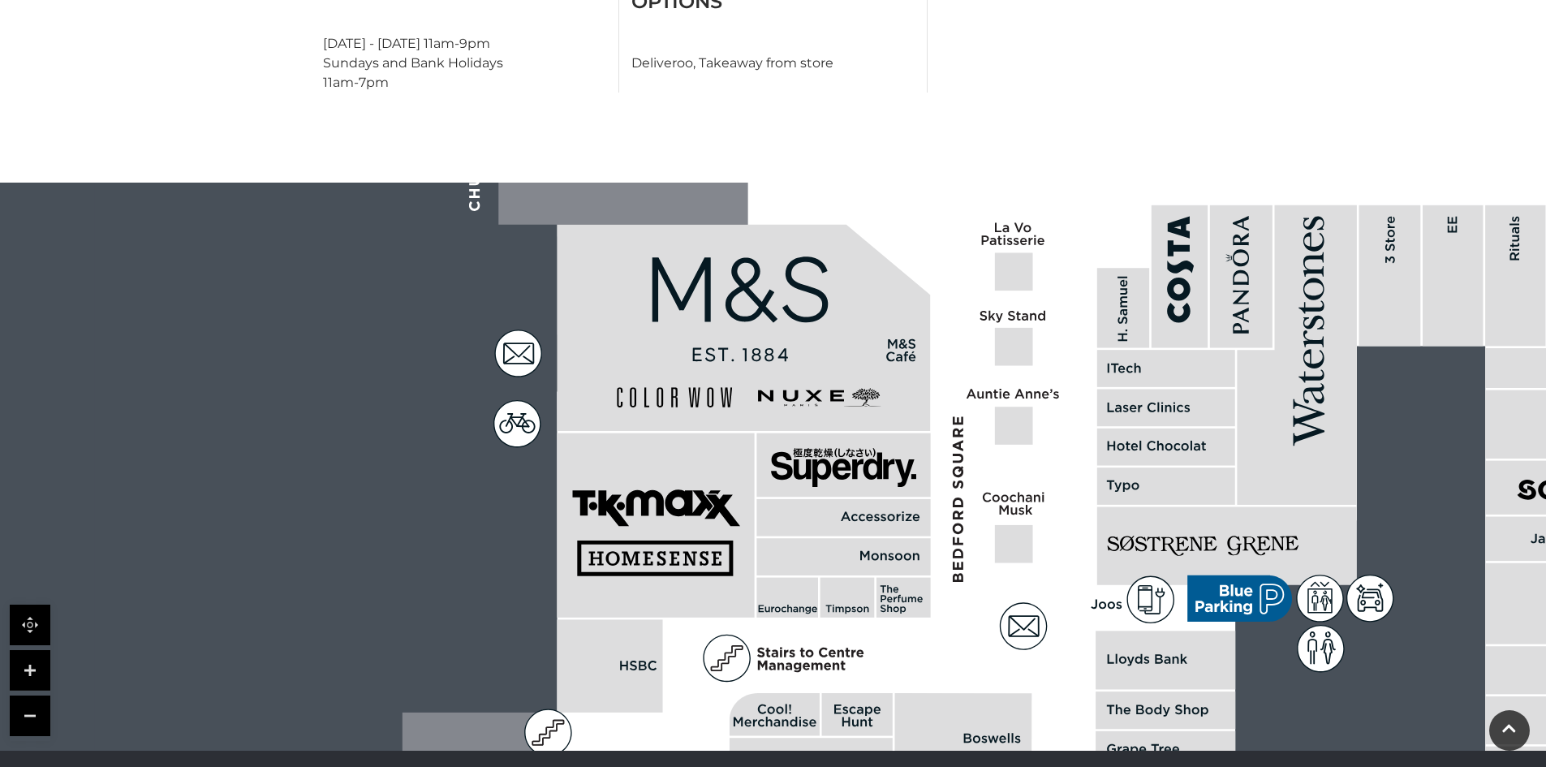
drag, startPoint x: 995, startPoint y: 520, endPoint x: 1095, endPoint y: 630, distance: 148.2
click at [1096, 630] on polygon at bounding box center [1169, 699] width 1532 height 1775
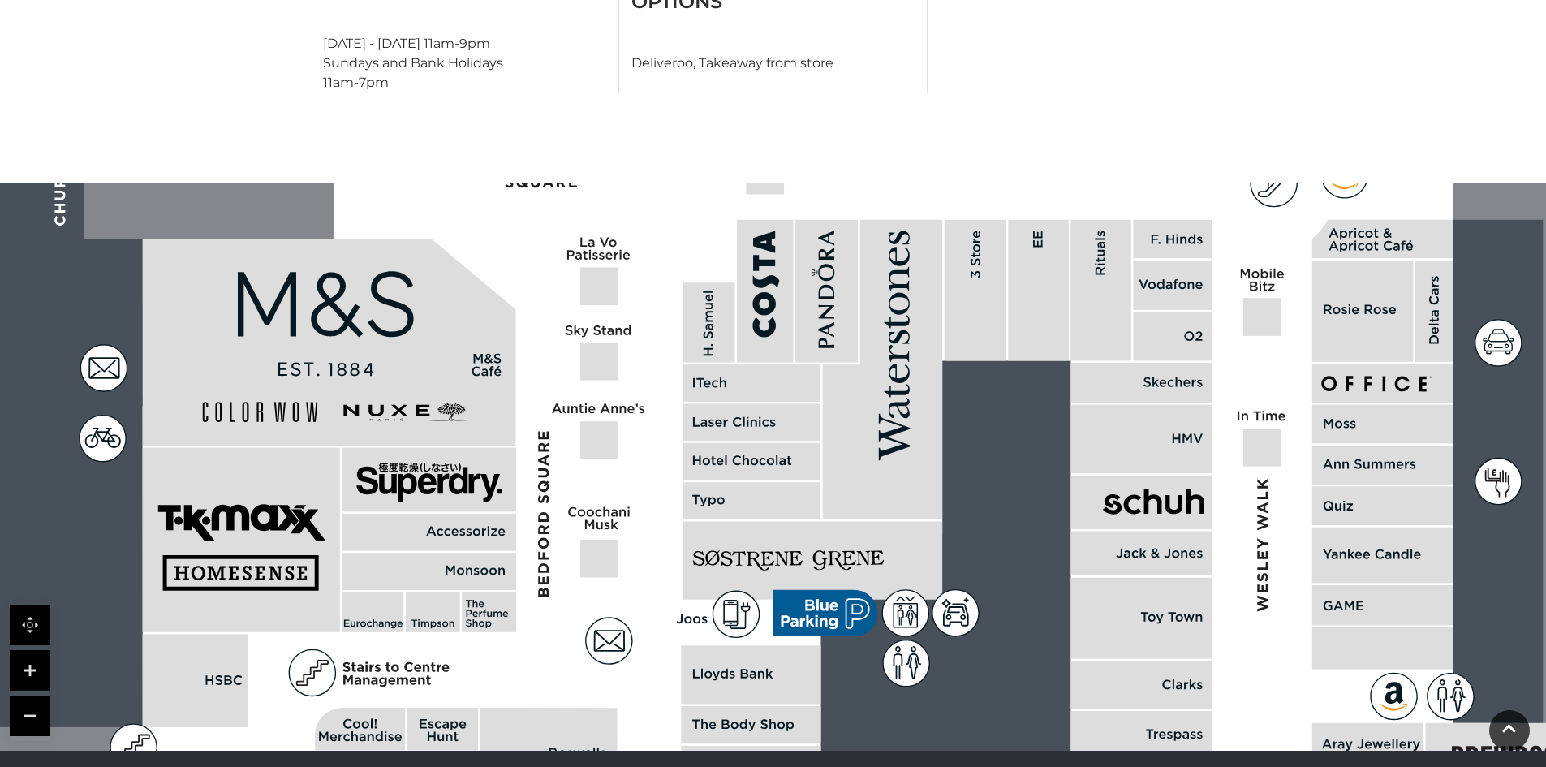
drag, startPoint x: 1024, startPoint y: 442, endPoint x: 679, endPoint y: 408, distance: 345.7
click at [679, 408] on polygon at bounding box center [754, 713] width 1532 height 1775
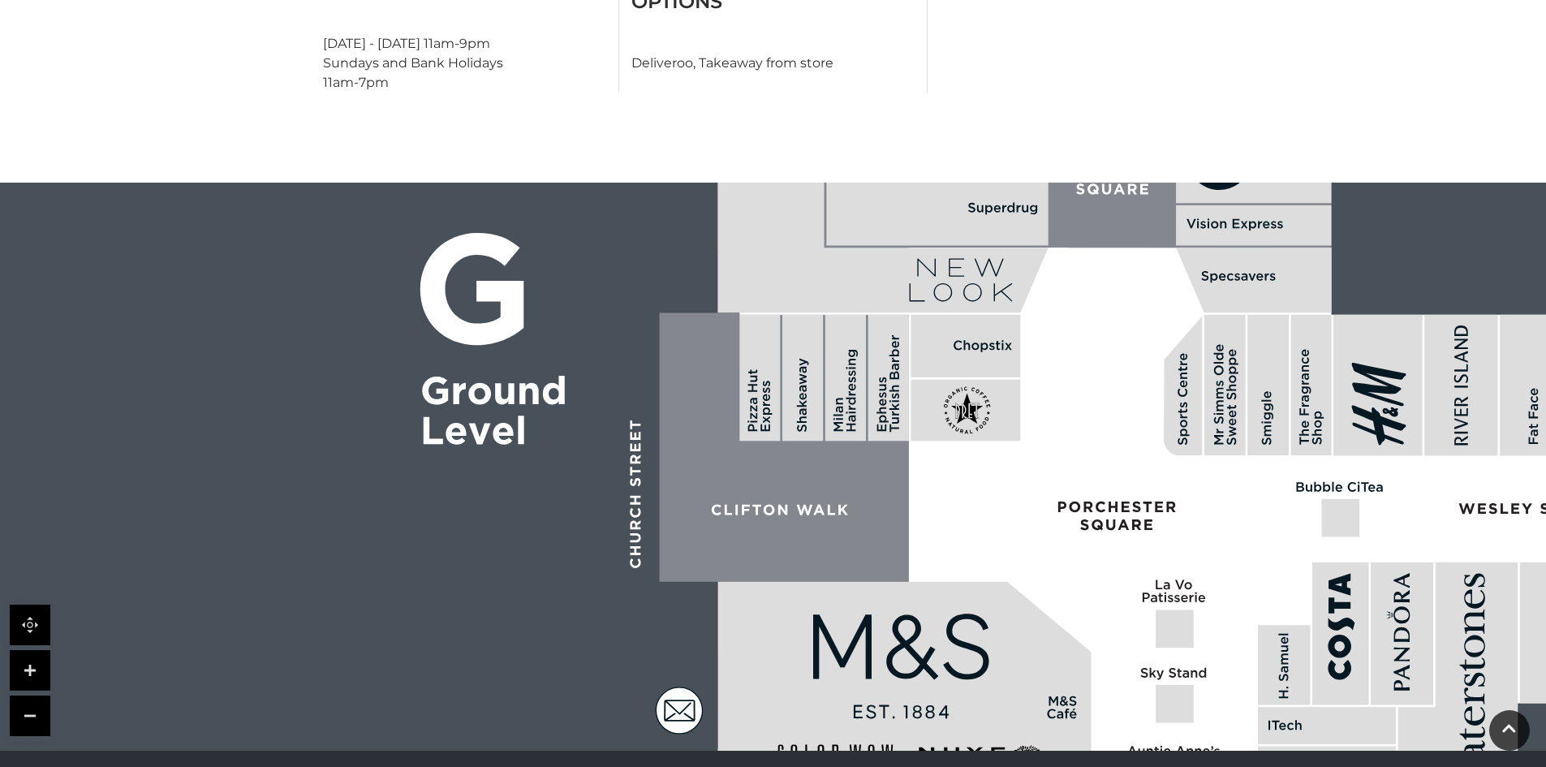
drag, startPoint x: 679, startPoint y: 408, endPoint x: 1256, endPoint y: 785, distance: 689.1
click at [1256, 766] on html "Skip to Navigation Skip to Content Toggle navigation .st5{fill:none;stroke:#FFF…" at bounding box center [773, 106] width 1546 height 1998
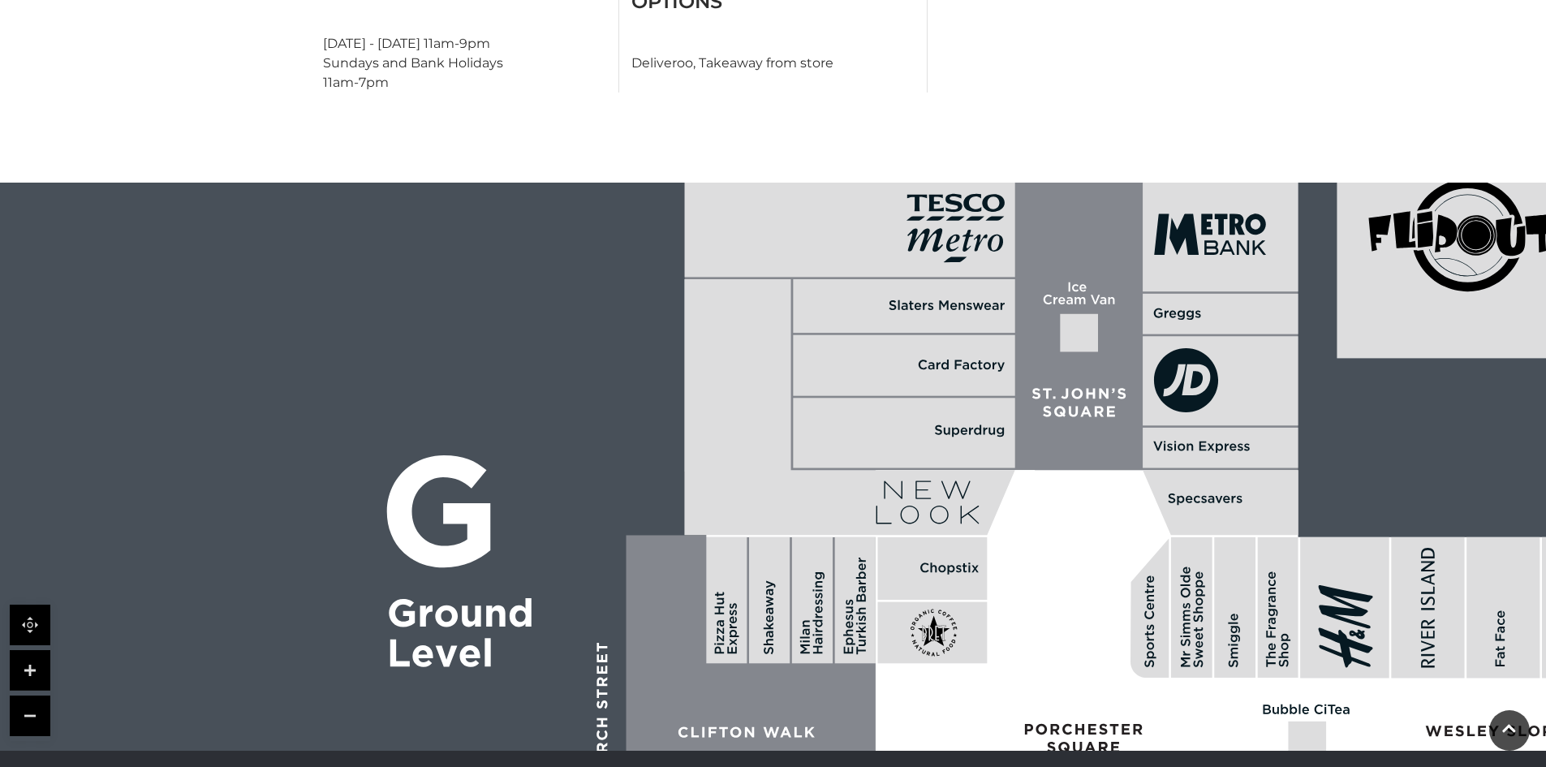
drag, startPoint x: 1218, startPoint y: 503, endPoint x: 1192, endPoint y: 652, distance: 150.9
click at [1188, 670] on rect at bounding box center [1191, 607] width 41 height 140
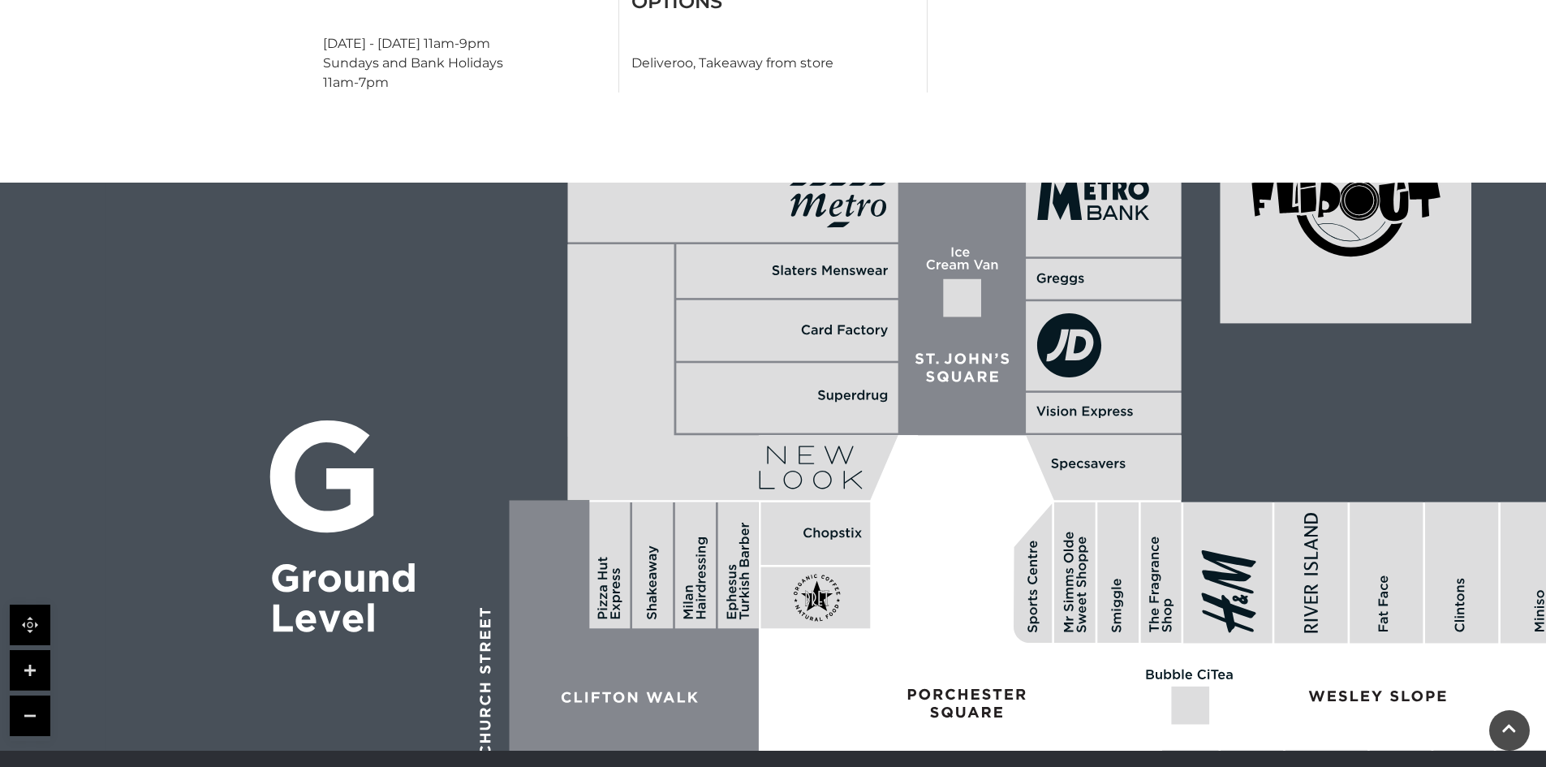
drag, startPoint x: 1095, startPoint y: 368, endPoint x: 1054, endPoint y: 171, distance: 201.5
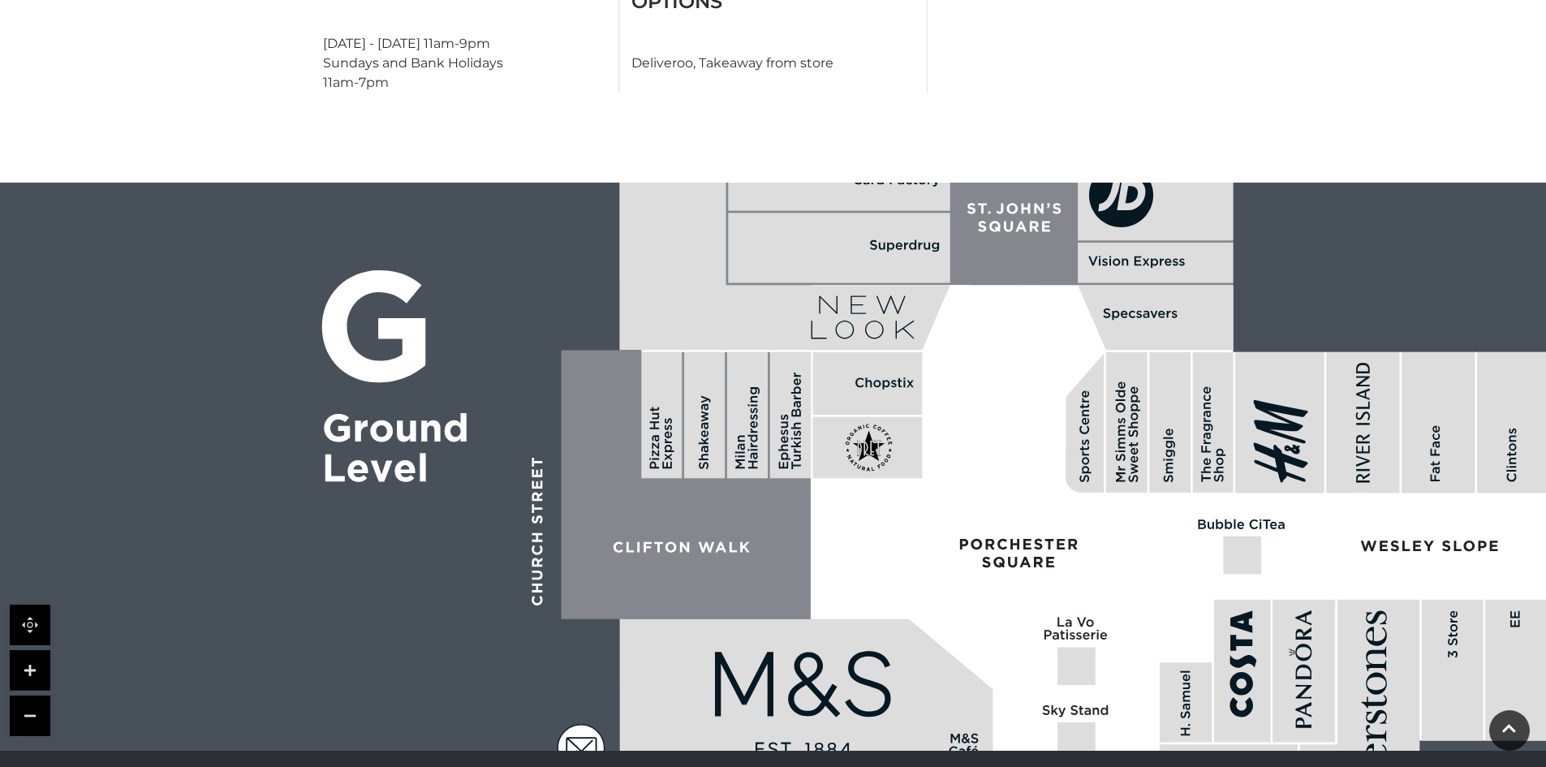
drag, startPoint x: 955, startPoint y: 598, endPoint x: 1038, endPoint y: 274, distance: 335.1
click at [970, 299] on rect at bounding box center [890, 467] width 159 height 362
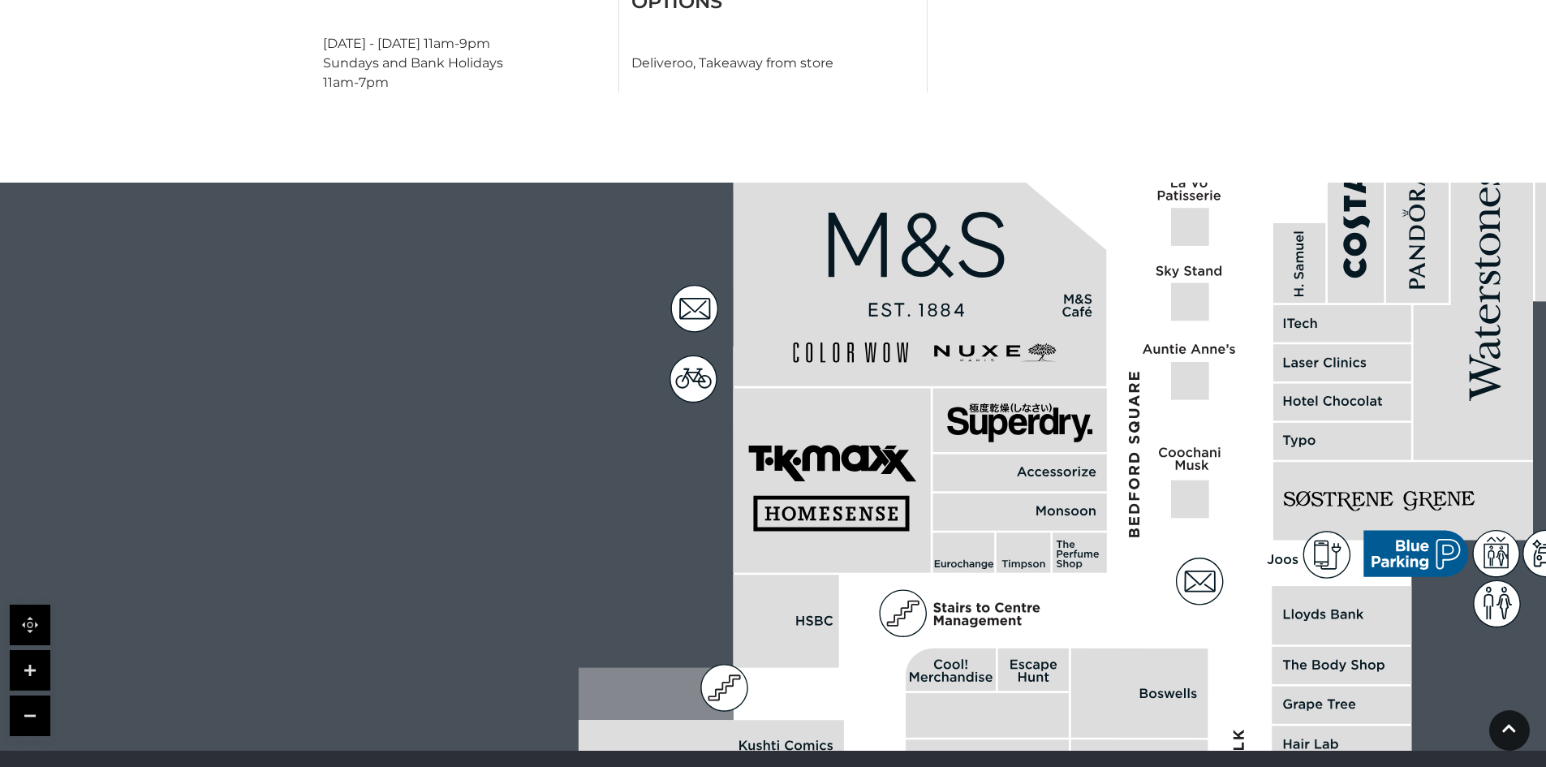
drag, startPoint x: 1030, startPoint y: 446, endPoint x: 1015, endPoint y: 271, distance: 175.2
click at [1015, 533] on rect at bounding box center [1024, 553] width 54 height 40
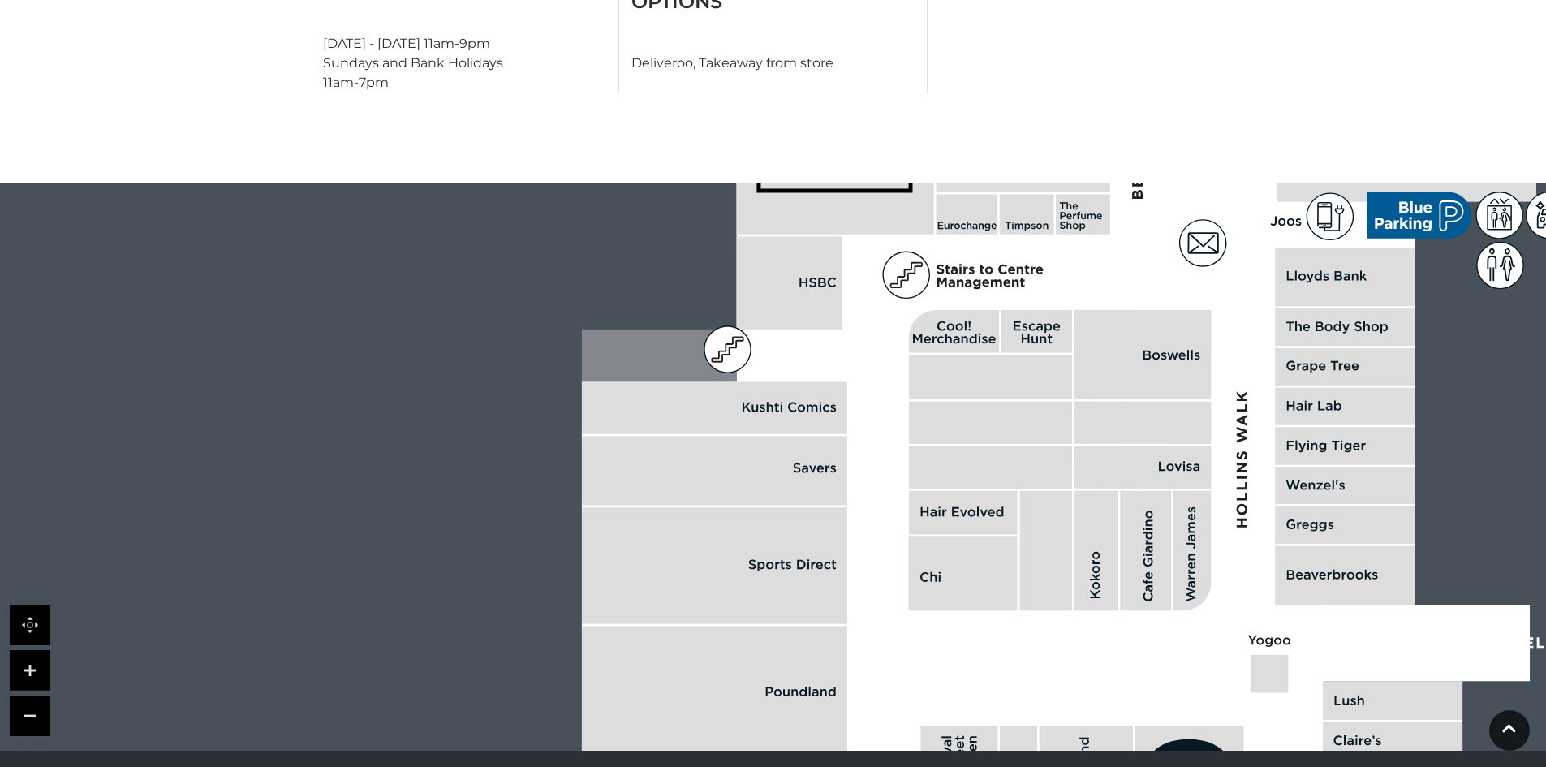
drag, startPoint x: 982, startPoint y: 680, endPoint x: 980, endPoint y: 403, distance: 277.6
click at [982, 437] on polygon at bounding box center [1348, 316] width 1532 height 1775
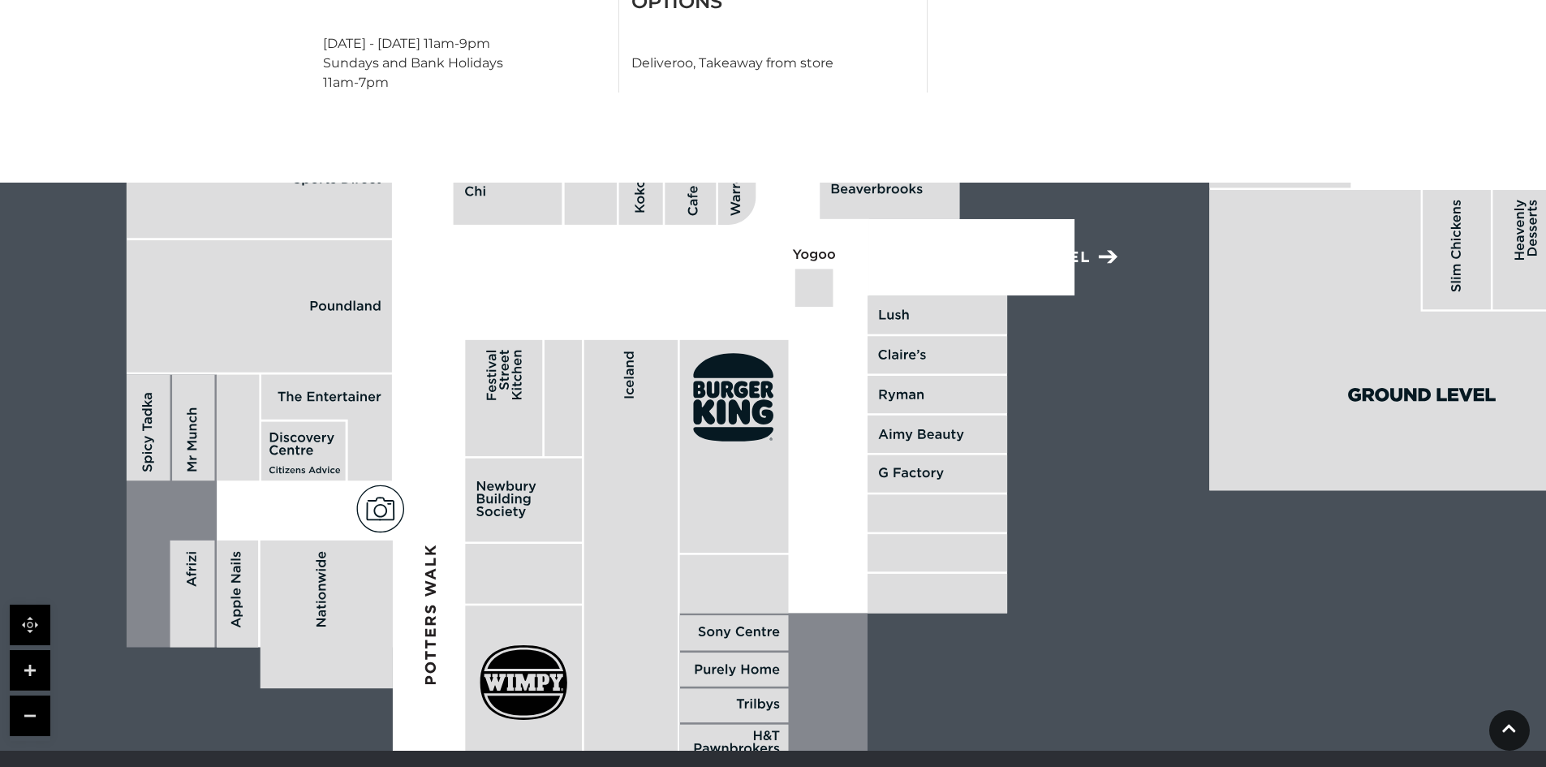
drag, startPoint x: 1226, startPoint y: 461, endPoint x: 781, endPoint y: 485, distance: 445.4
click at [780, 493] on rect at bounding box center [734, 446] width 109 height 213
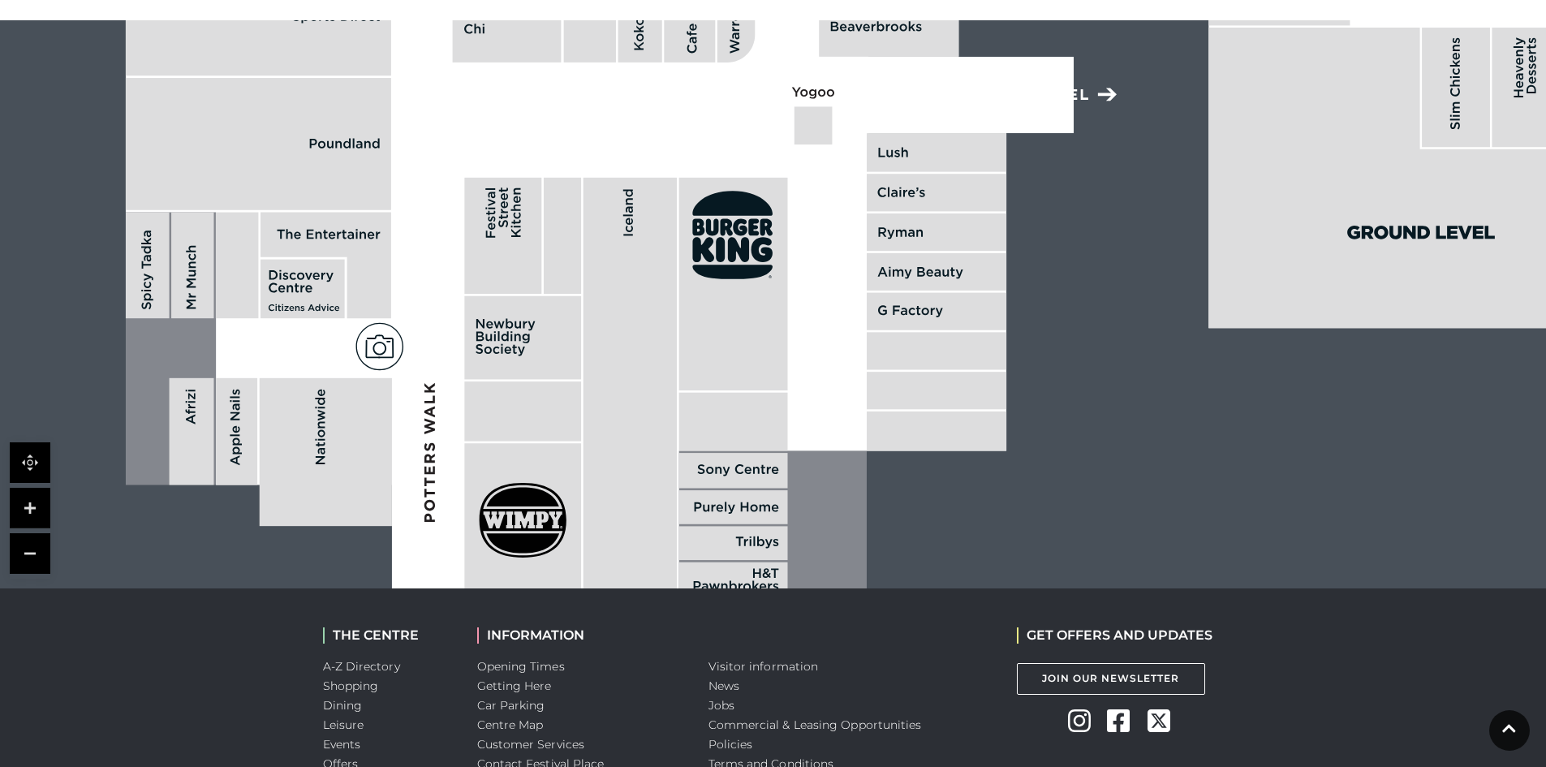
drag, startPoint x: 784, startPoint y: 469, endPoint x: 756, endPoint y: 125, distance: 345.2
click at [759, 453] on rect at bounding box center [733, 470] width 109 height 35
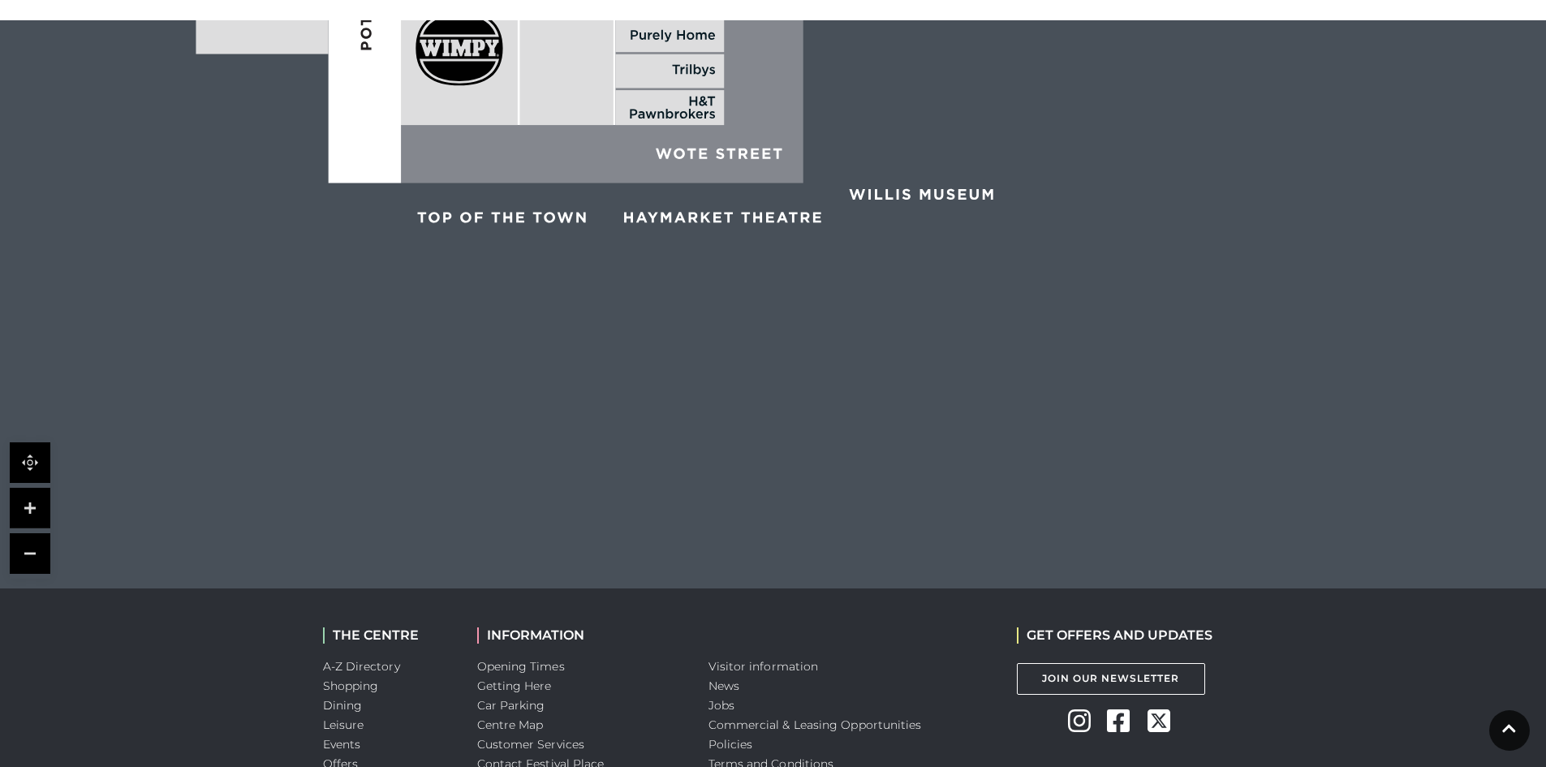
click at [757, 183] on polygon at bounding box center [602, 81] width 403 height 205
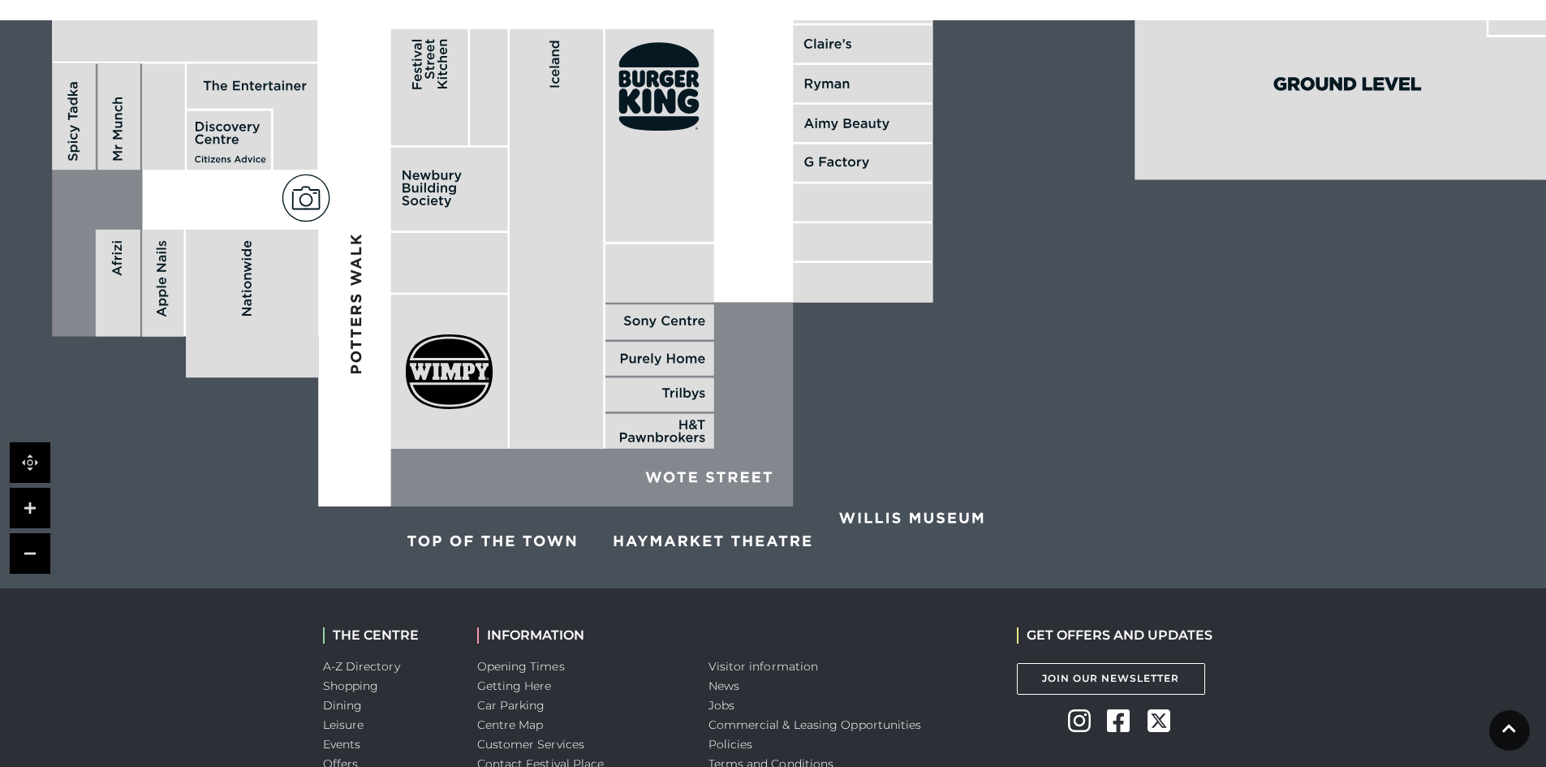
drag, startPoint x: 913, startPoint y: 241, endPoint x: 819, endPoint y: 471, distance: 248.2
click at [820, 222] on rect at bounding box center [863, 202] width 140 height 37
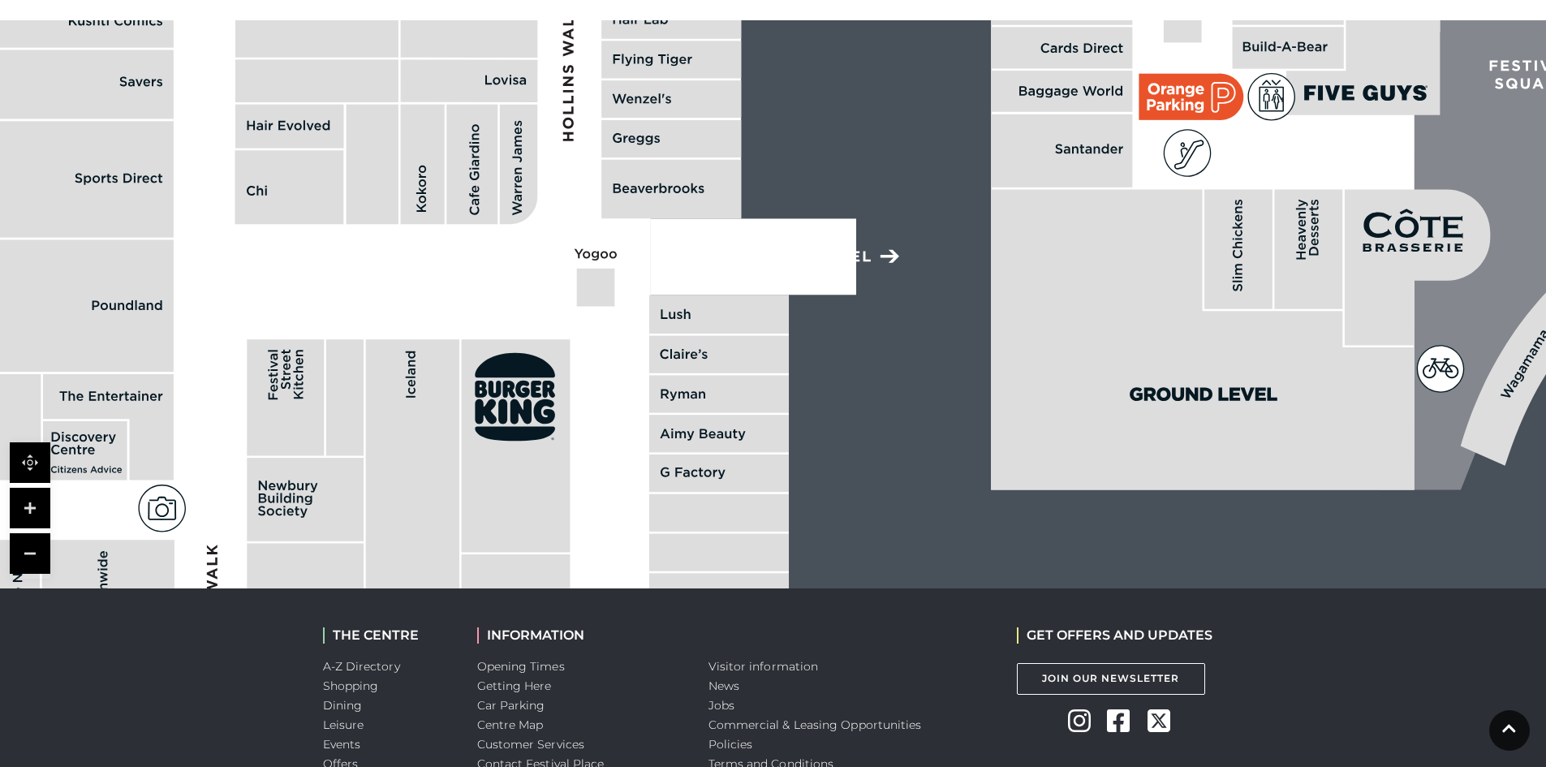
drag, startPoint x: 1111, startPoint y: 339, endPoint x: 904, endPoint y: 487, distance: 254.3
click at [991, 485] on polygon at bounding box center [1202, 340] width 423 height 300
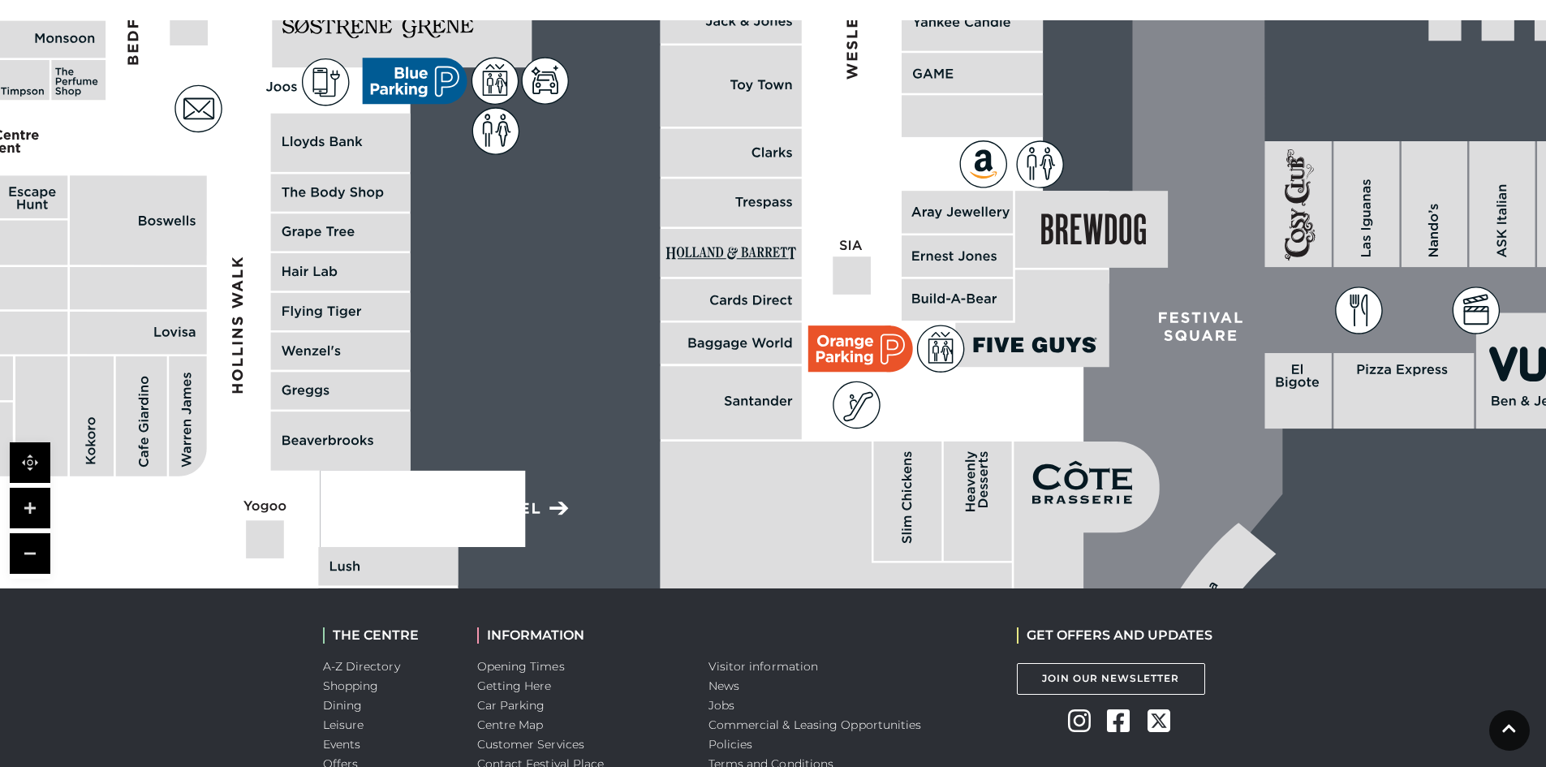
drag, startPoint x: 722, startPoint y: 227, endPoint x: 769, endPoint y: 403, distance: 181.5
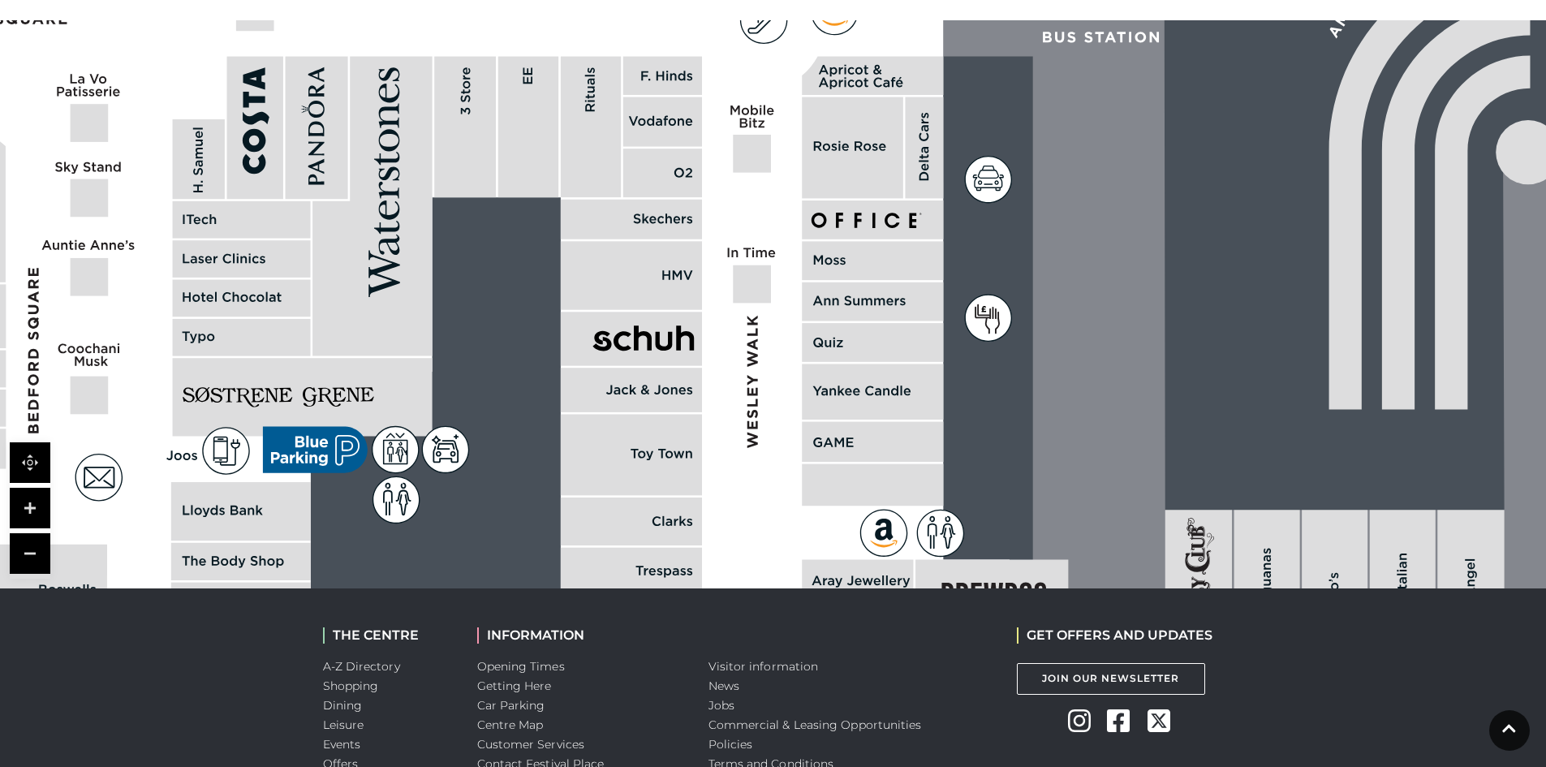
drag, startPoint x: 810, startPoint y: 407, endPoint x: 805, endPoint y: 446, distance: 39.3
click at [805, 420] on rect at bounding box center [872, 392] width 141 height 56
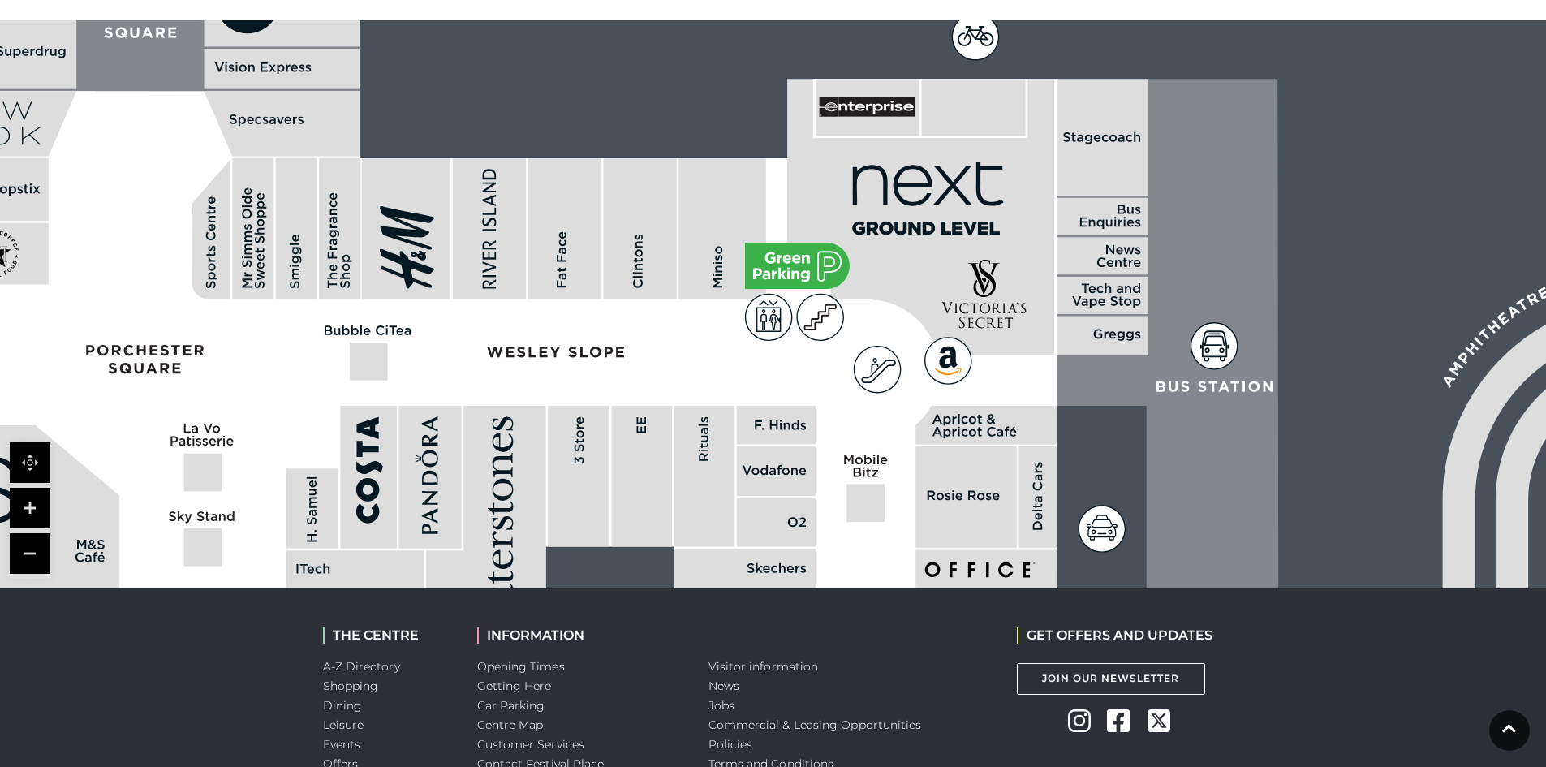
drag, startPoint x: 905, startPoint y: 207, endPoint x: 1027, endPoint y: 493, distance: 310.6
click at [1027, 493] on rect at bounding box center [1038, 496] width 38 height 101
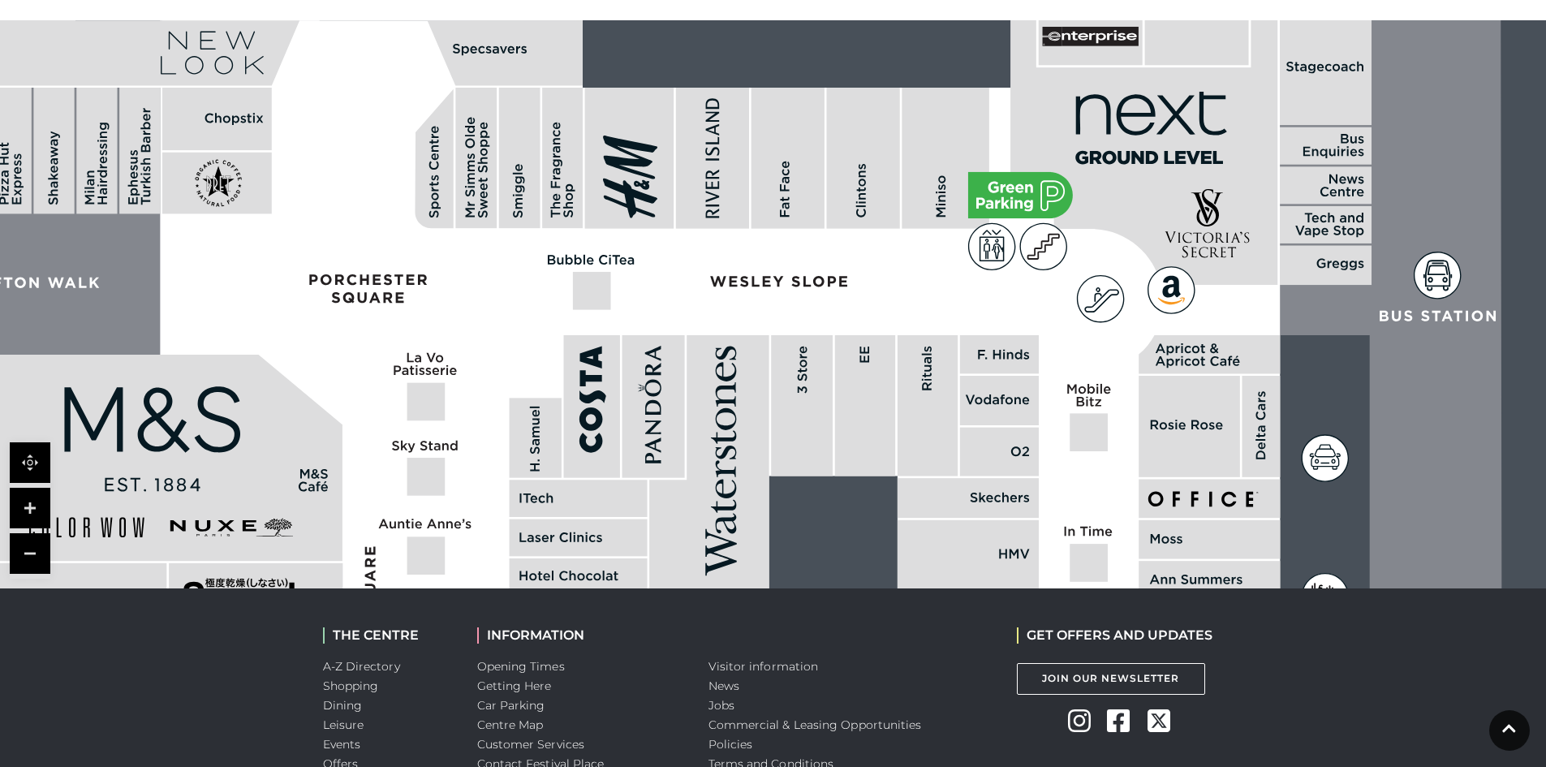
drag, startPoint x: 434, startPoint y: 265, endPoint x: 641, endPoint y: 175, distance: 225.7
click at [611, 206] on icon at bounding box center [1301, 642] width 4578 height 2532
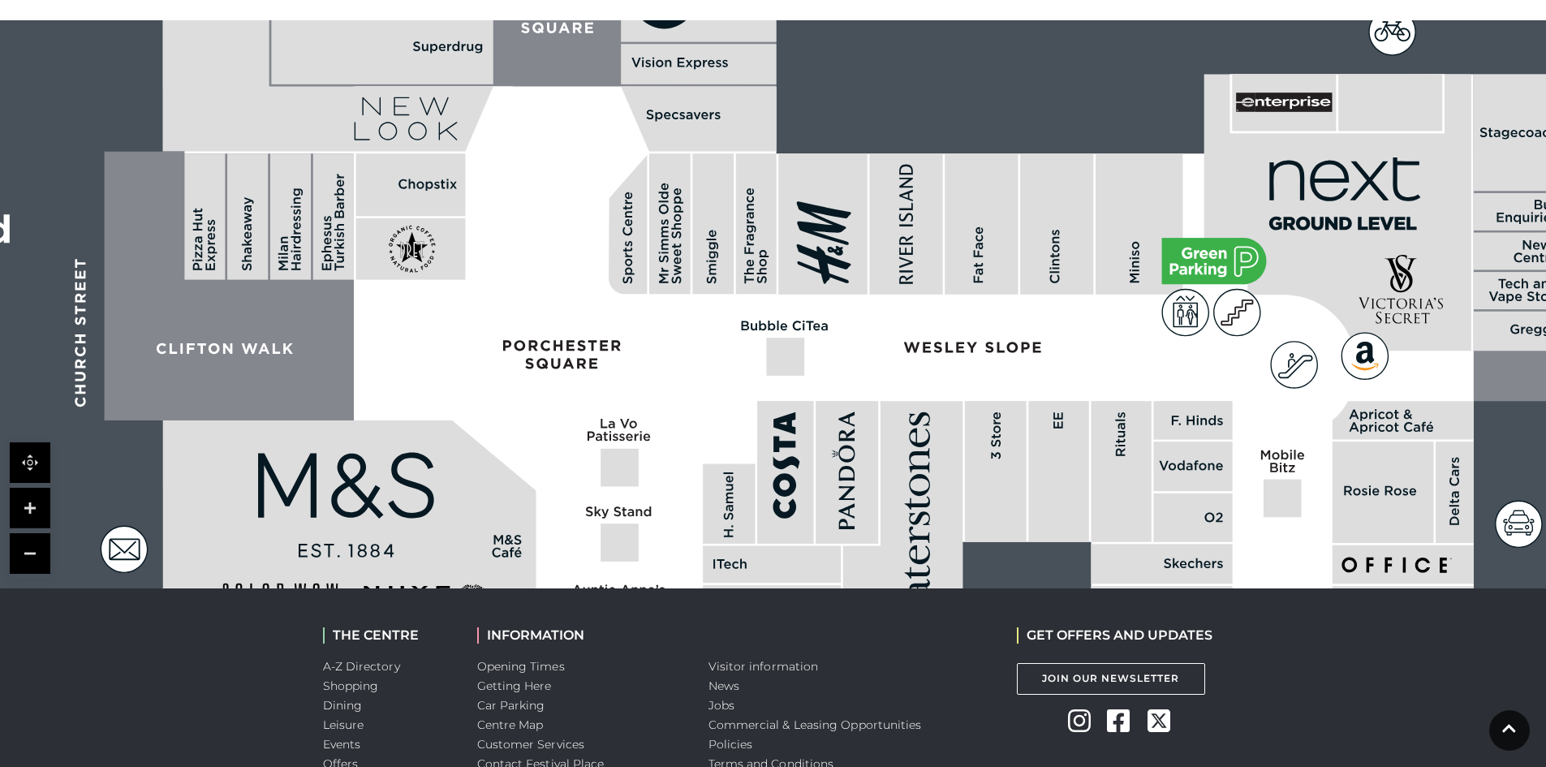
drag, startPoint x: 524, startPoint y: 173, endPoint x: 543, endPoint y: 325, distance: 152.9
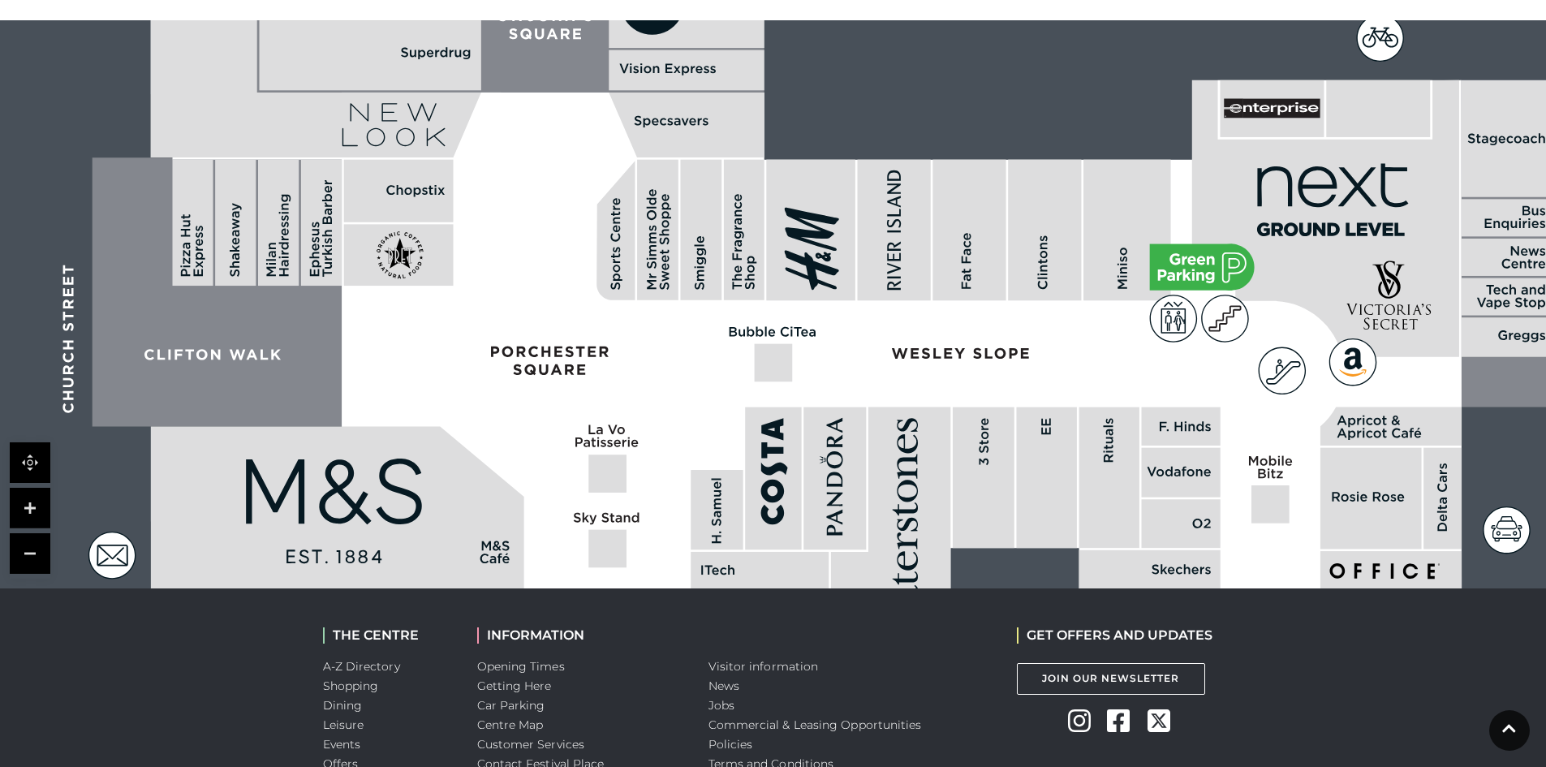
drag, startPoint x: 685, startPoint y: 384, endPoint x: 601, endPoint y: 175, distance: 225.5
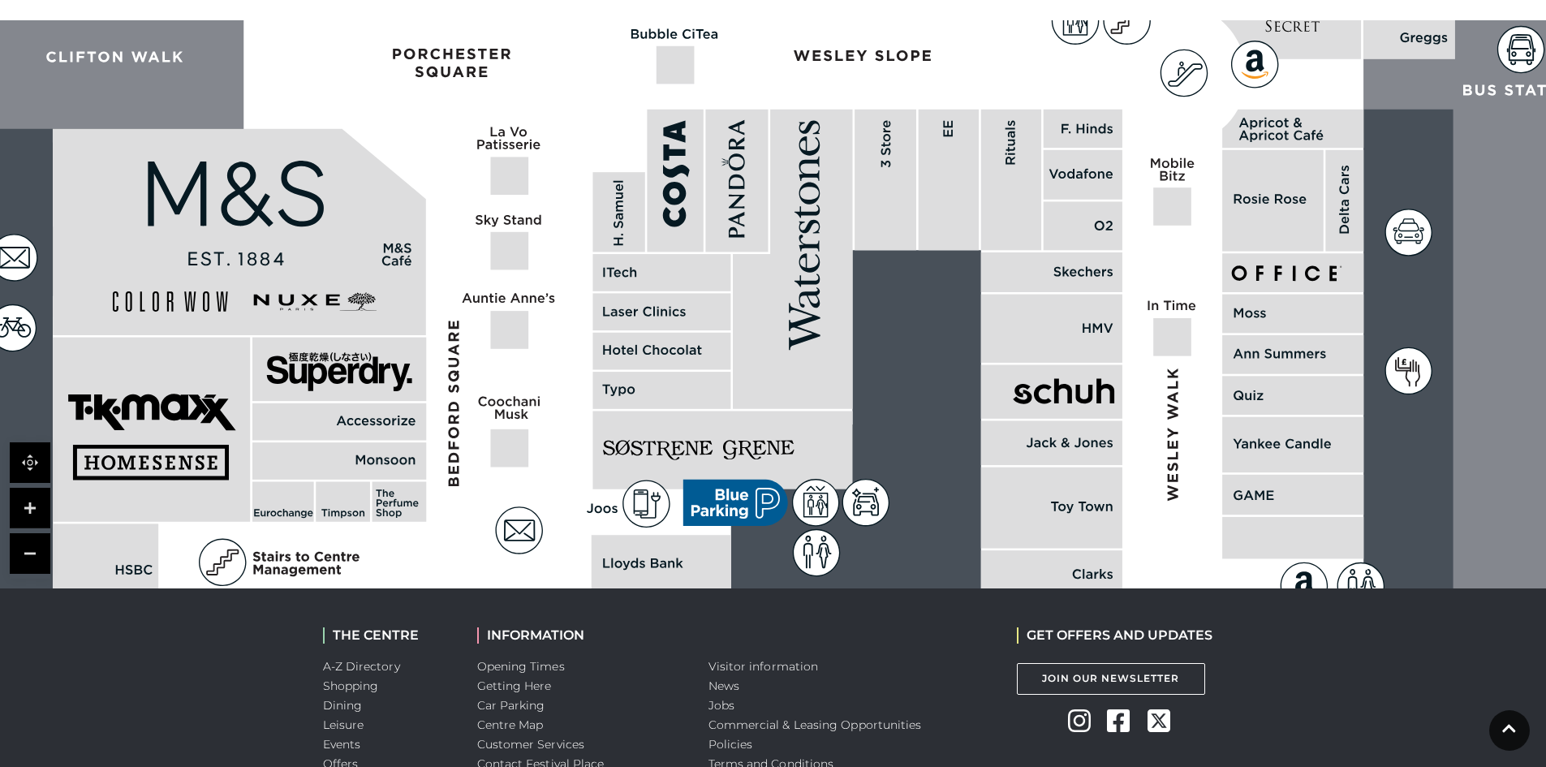
drag, startPoint x: 610, startPoint y: 367, endPoint x: 615, endPoint y: 205, distance: 161.6
click at [615, 333] on rect at bounding box center [662, 351] width 138 height 37
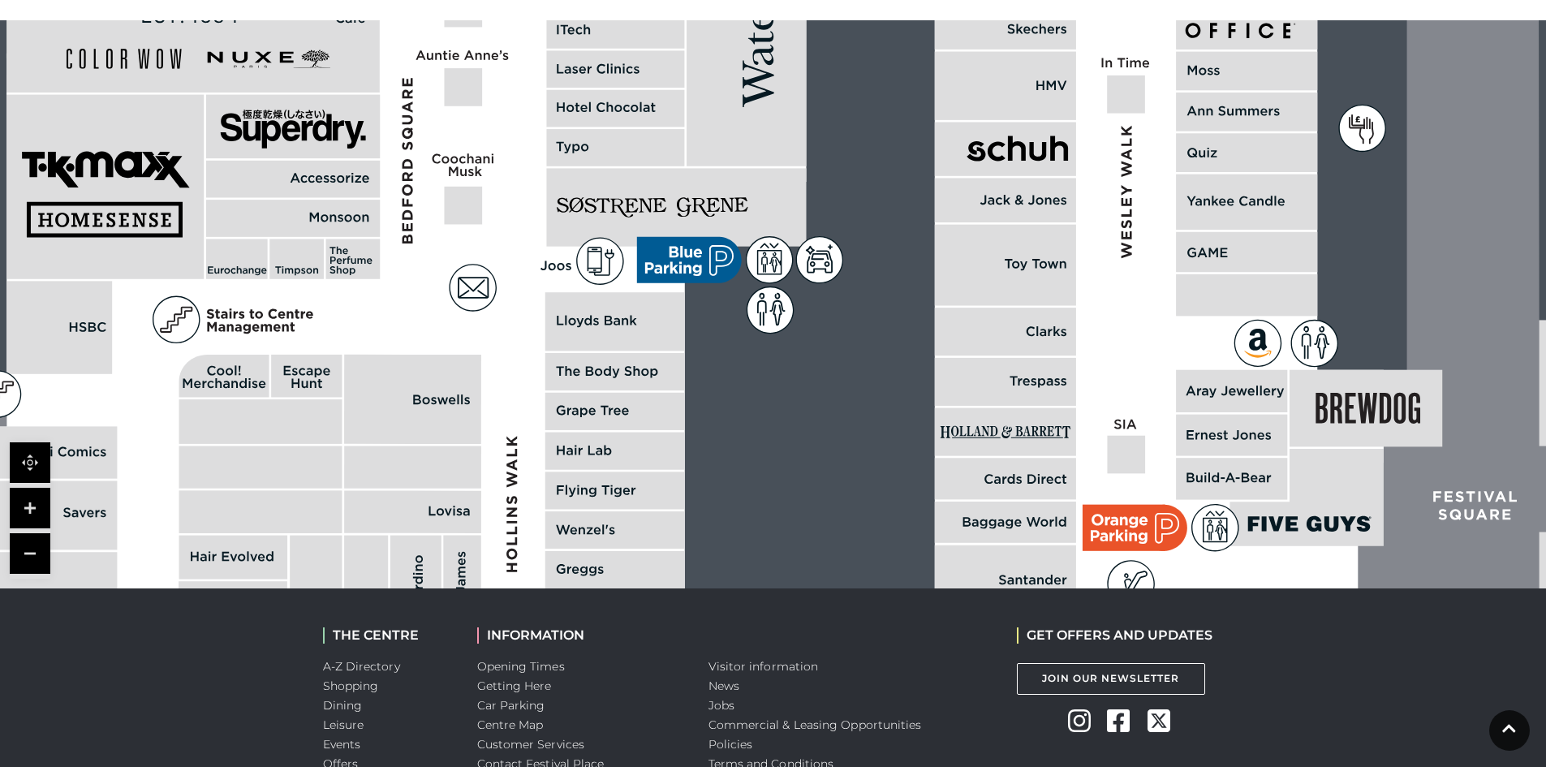
drag, startPoint x: 589, startPoint y: 343, endPoint x: 418, endPoint y: 138, distance: 266.8
click at [418, 138] on icon at bounding box center [1338, 174] width 4578 height 2532
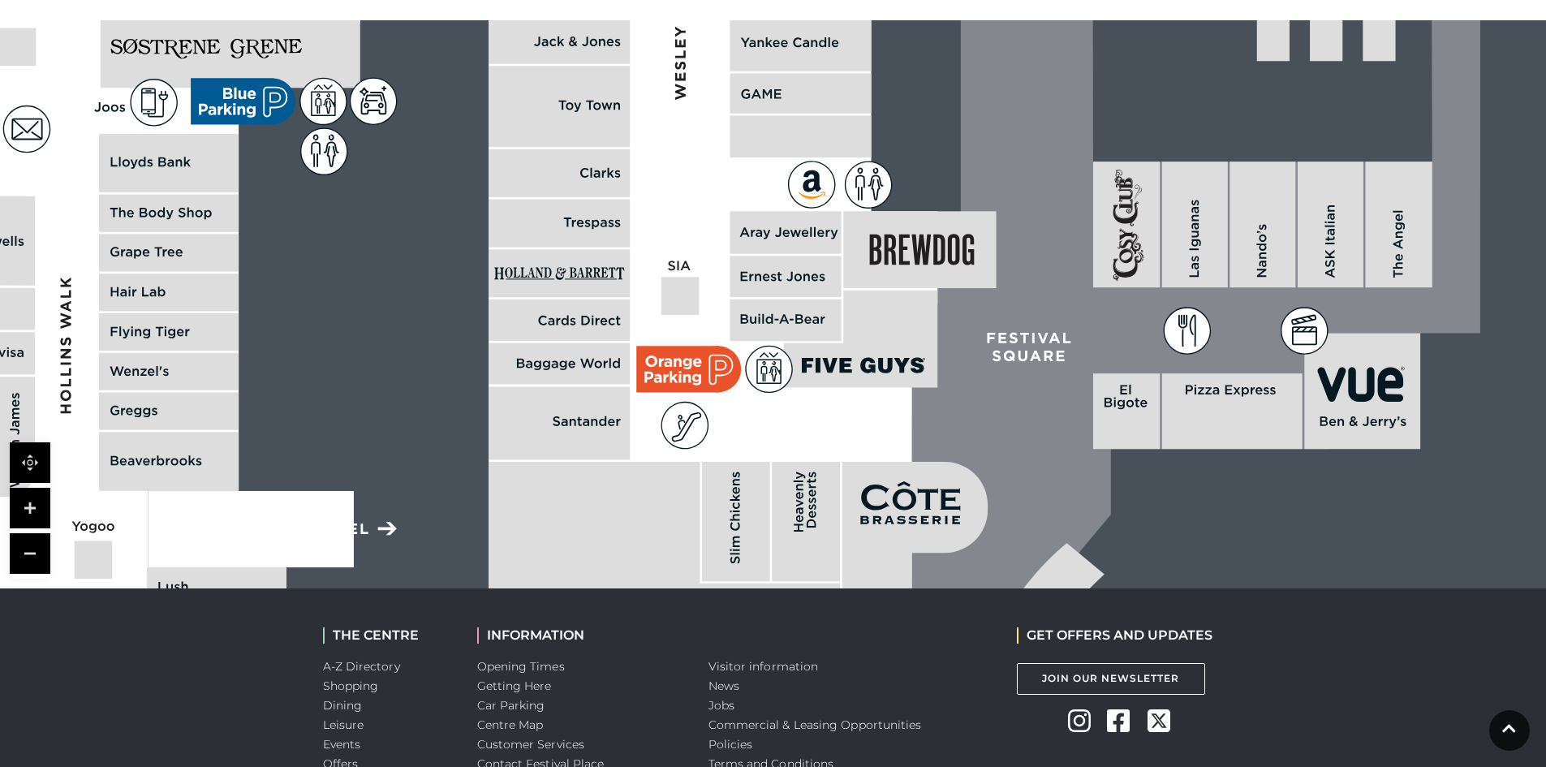
drag, startPoint x: 710, startPoint y: 287, endPoint x: 439, endPoint y: 325, distance: 273.8
click at [439, 325] on rect at bounding box center [892, 14] width 3590 height 2532
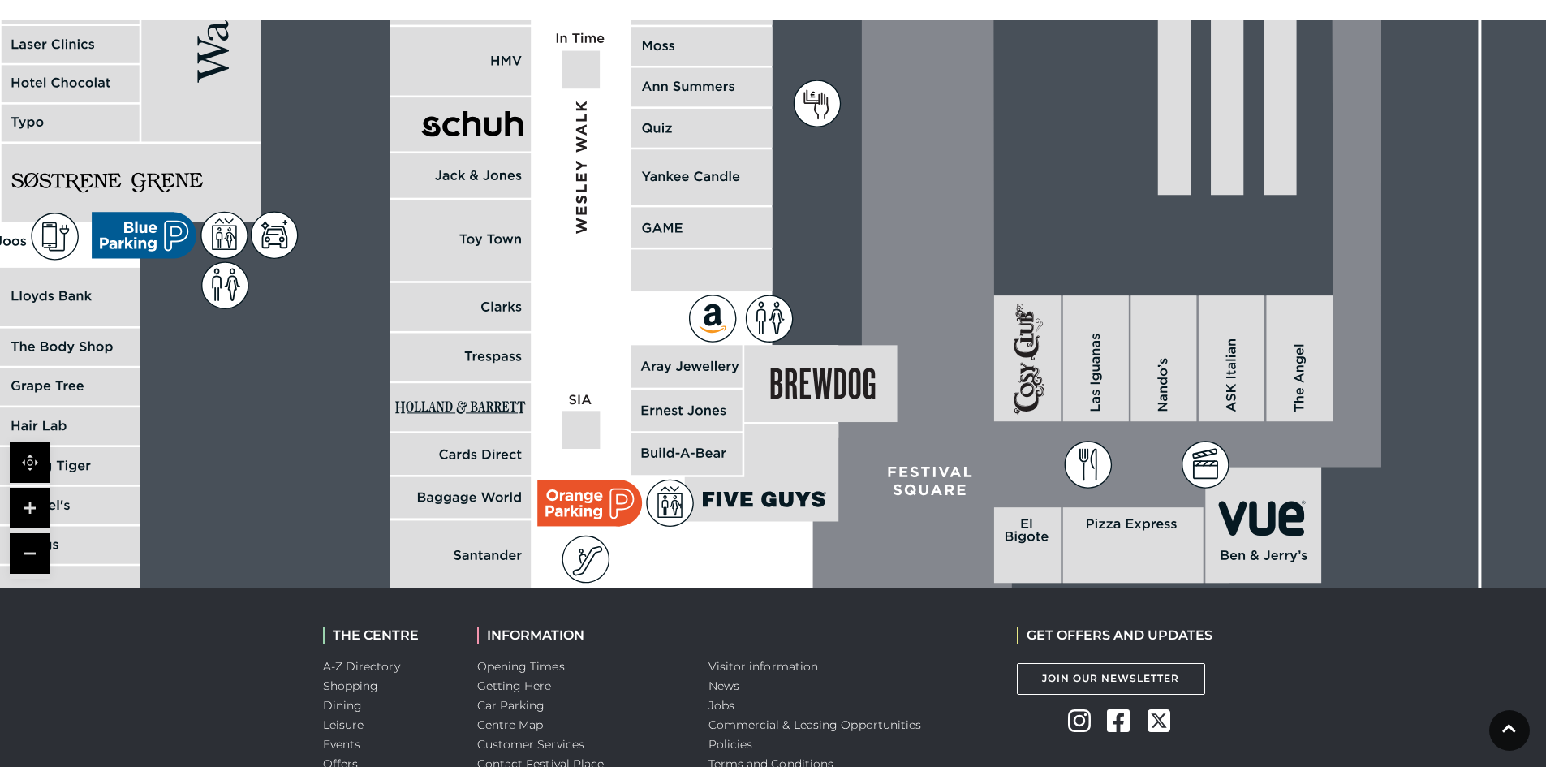
drag, startPoint x: 792, startPoint y: 143, endPoint x: 700, endPoint y: 277, distance: 162.8
click at [700, 277] on rect at bounding box center [701, 271] width 141 height 42
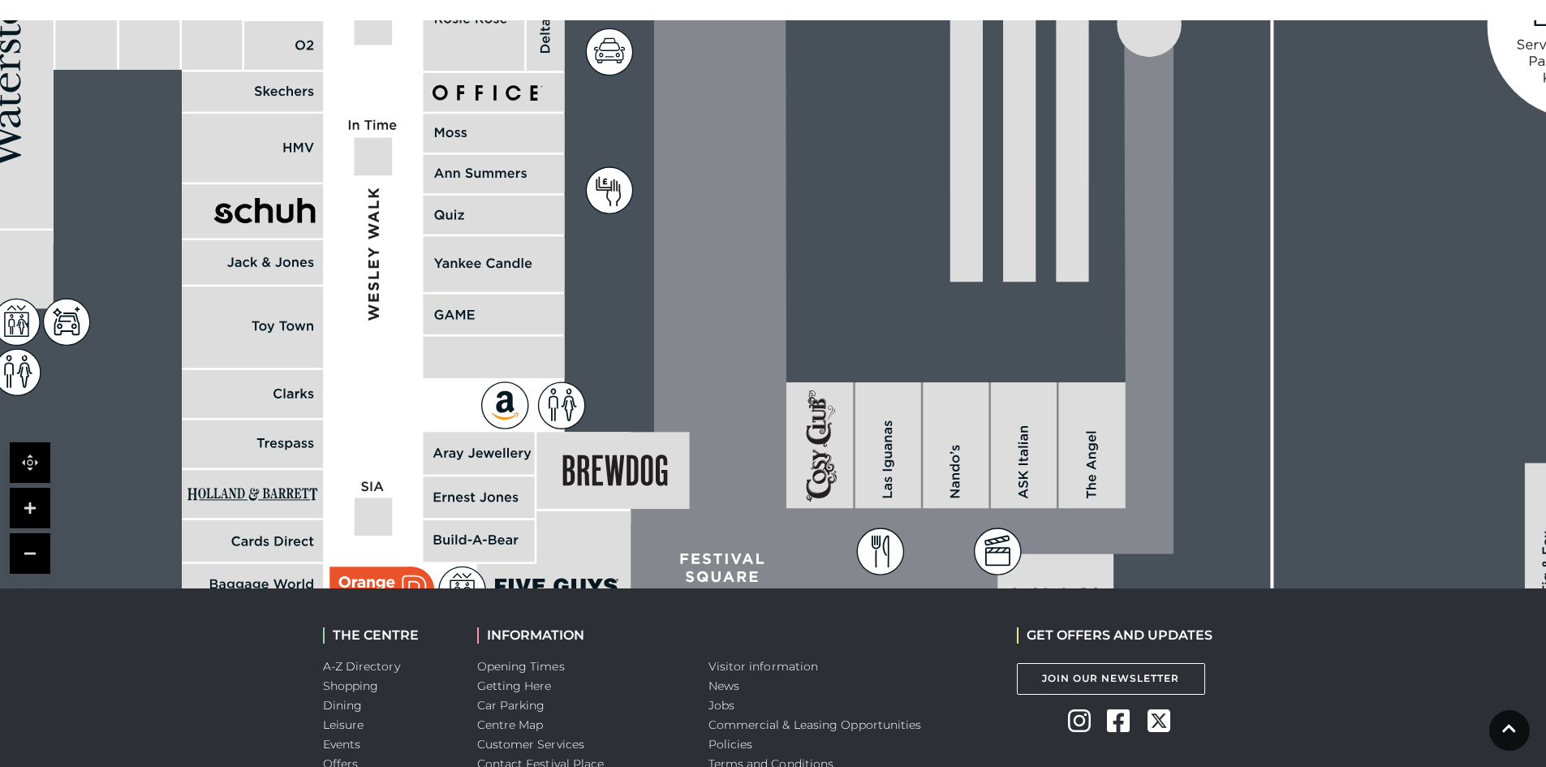
drag, startPoint x: 867, startPoint y: 133, endPoint x: 657, endPoint y: 220, distance: 226.7
click at [657, 220] on icon at bounding box center [864, 292] width 620 height 1381
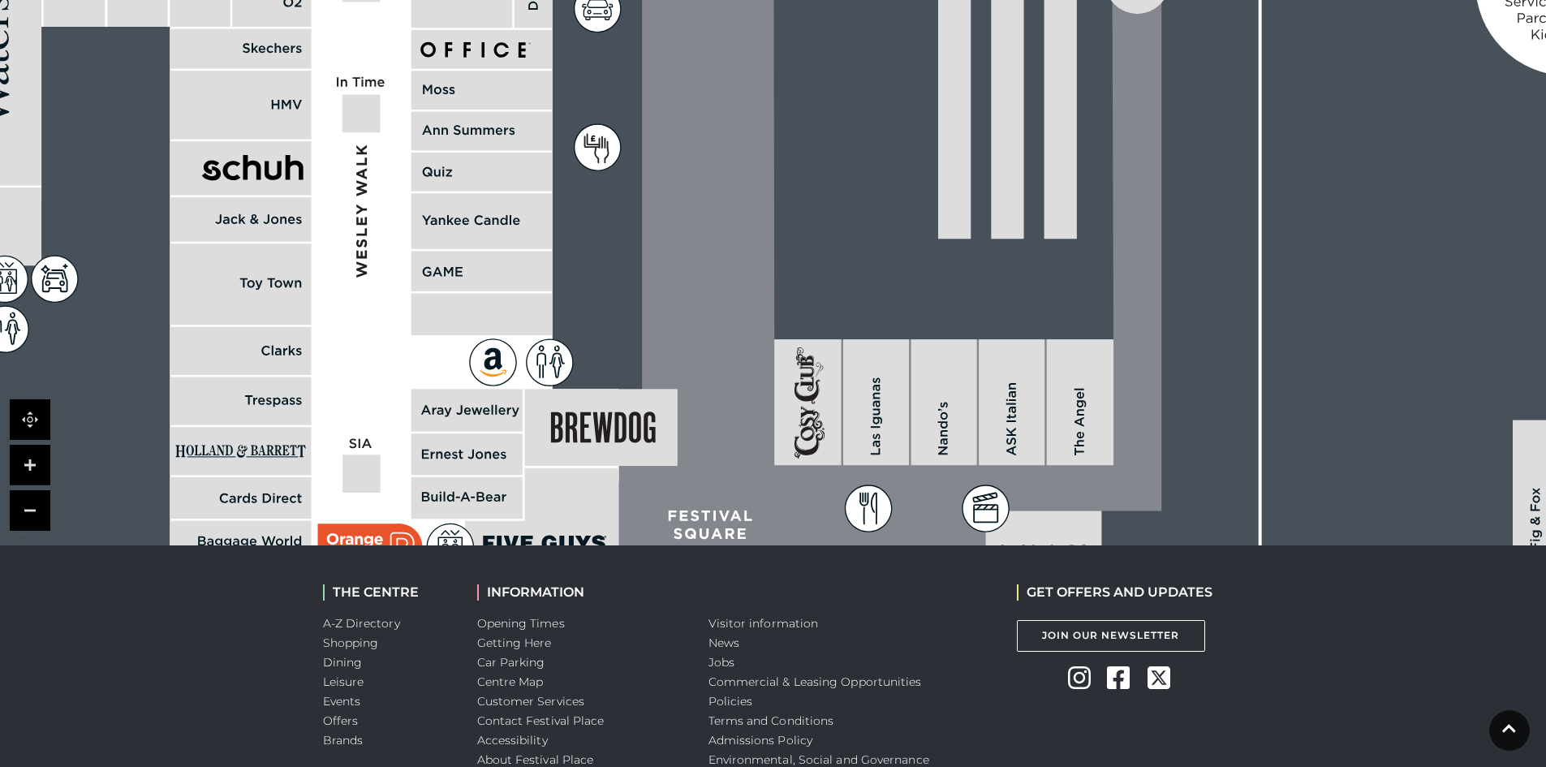
scroll to position [1136, 0]
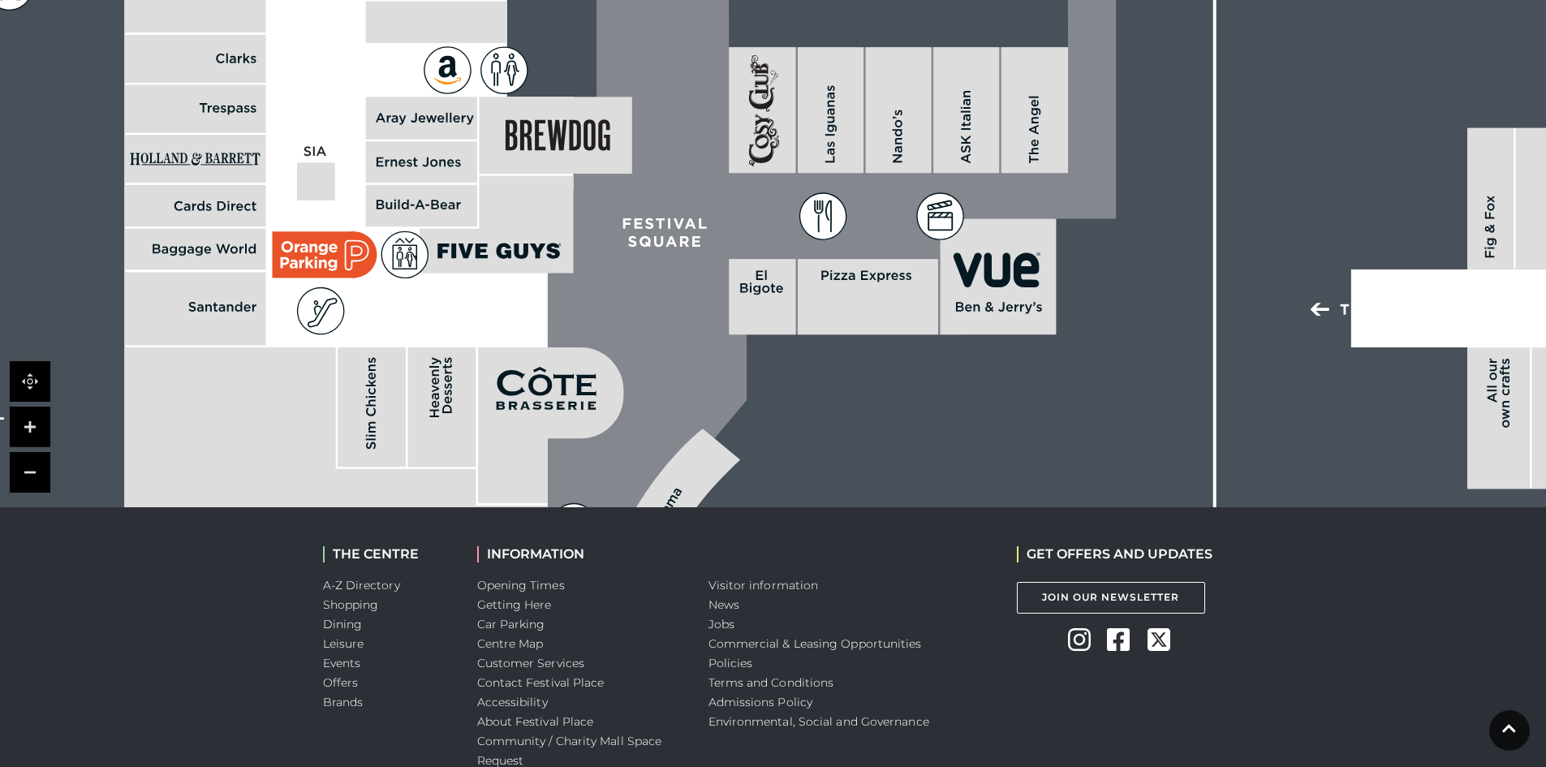
drag, startPoint x: 1132, startPoint y: 393, endPoint x: 1078, endPoint y: 124, distance: 274.1
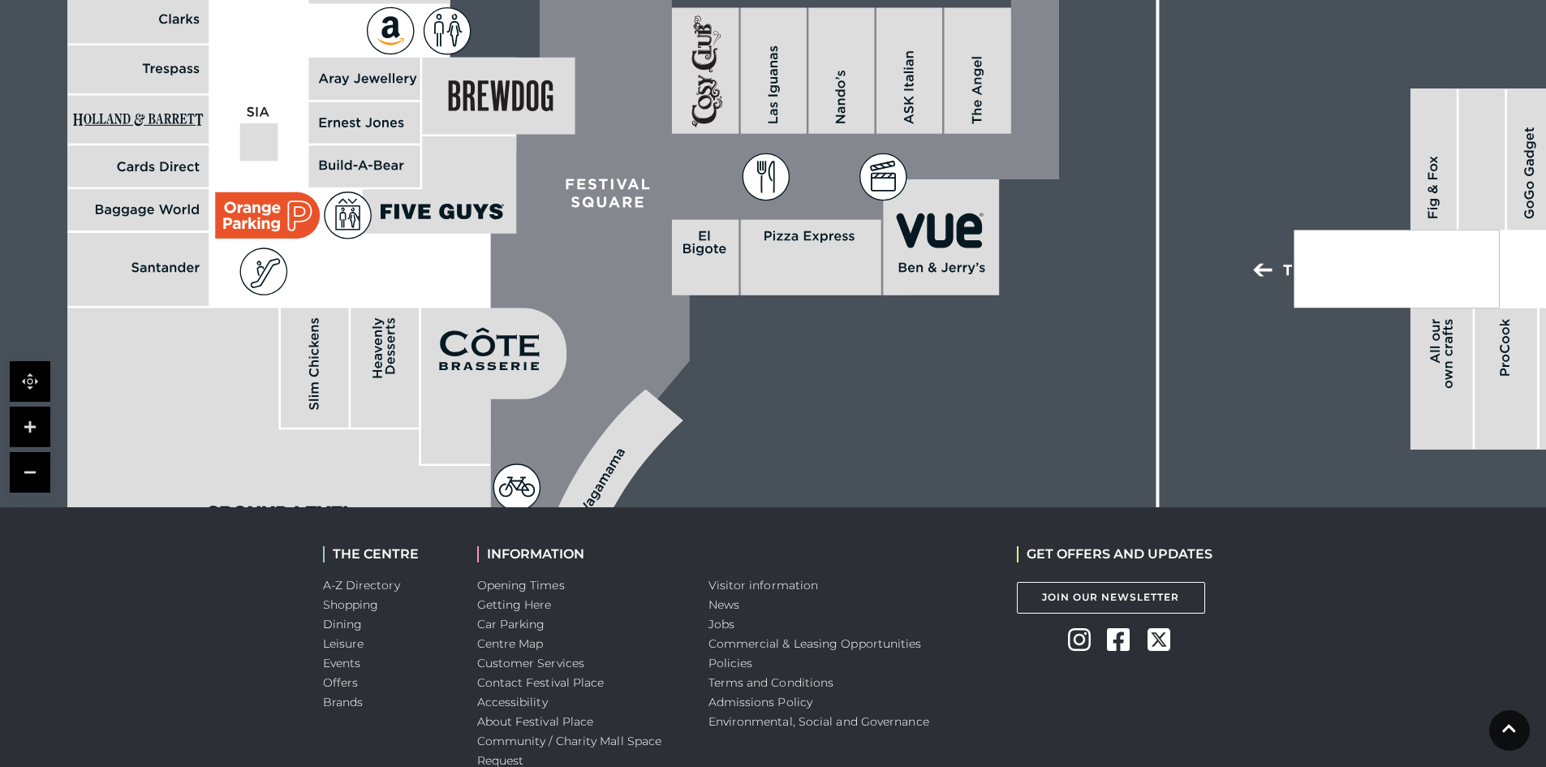
drag, startPoint x: 1085, startPoint y: 312, endPoint x: 1084, endPoint y: 394, distance: 82.8
